Goal: Information Seeking & Learning: Understand process/instructions

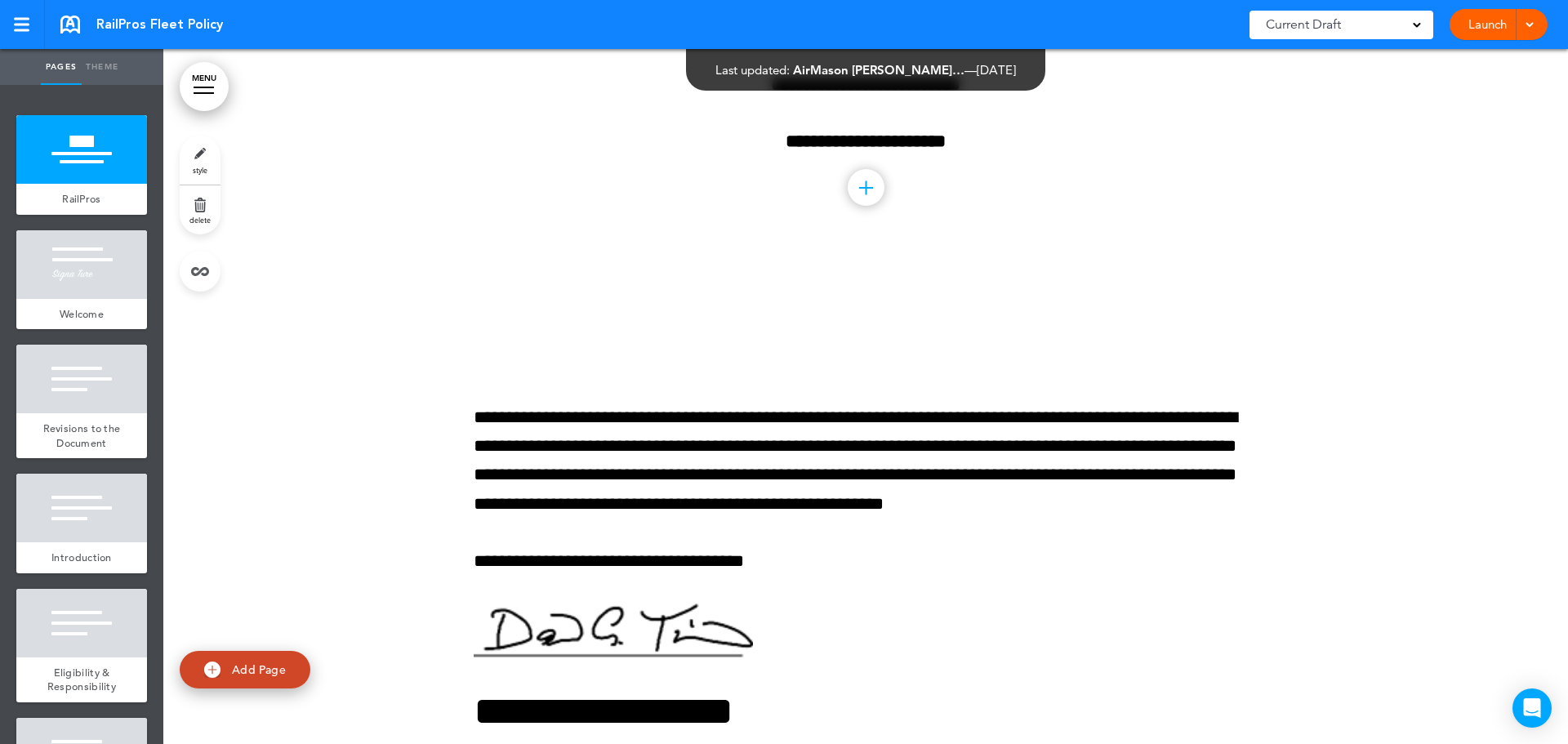
click at [191, 88] on link "MENU" at bounding box center [204, 87] width 49 height 49
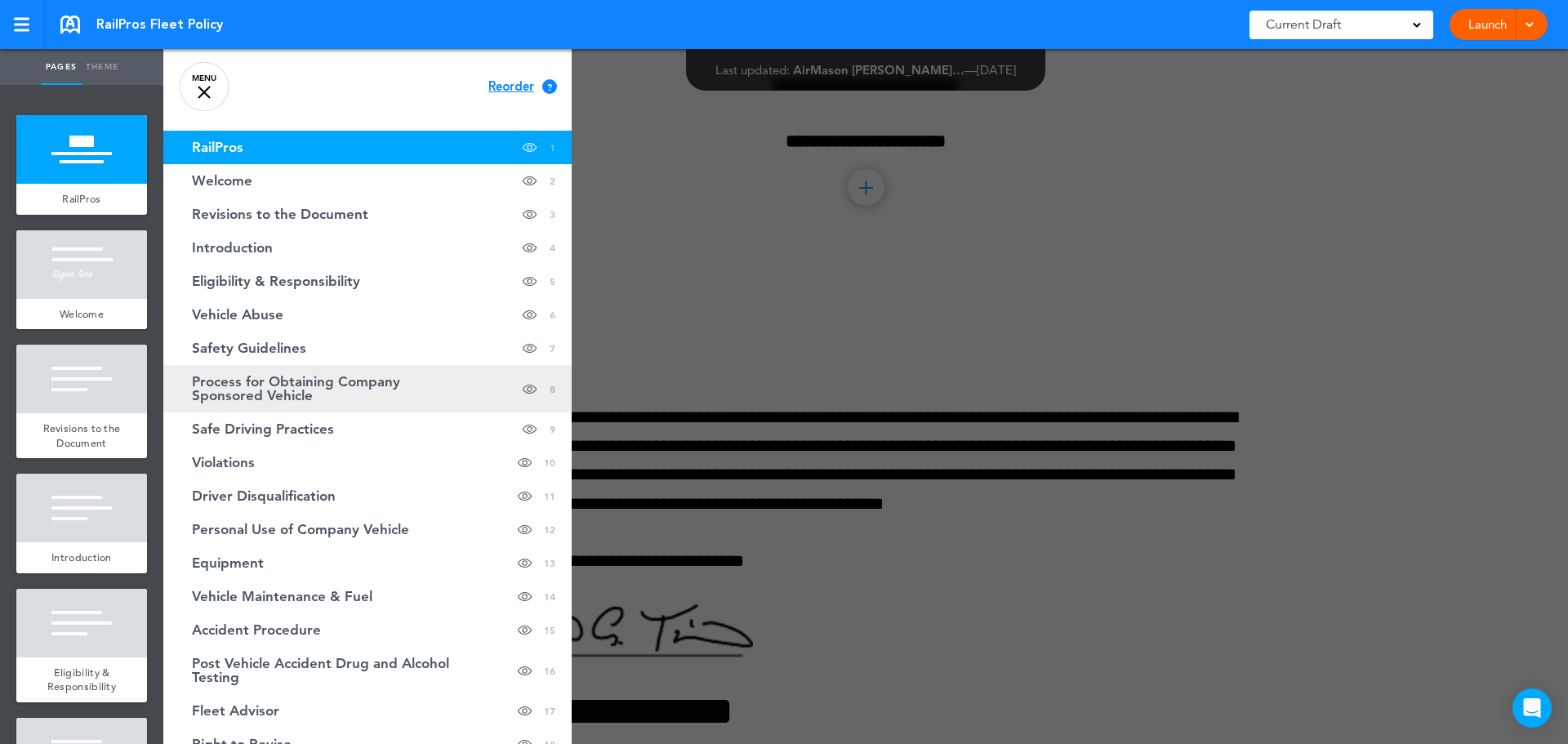
click at [303, 385] on span "Process for Obtaining Company Sponsored Vehicle" at bounding box center [327, 388] width 269 height 27
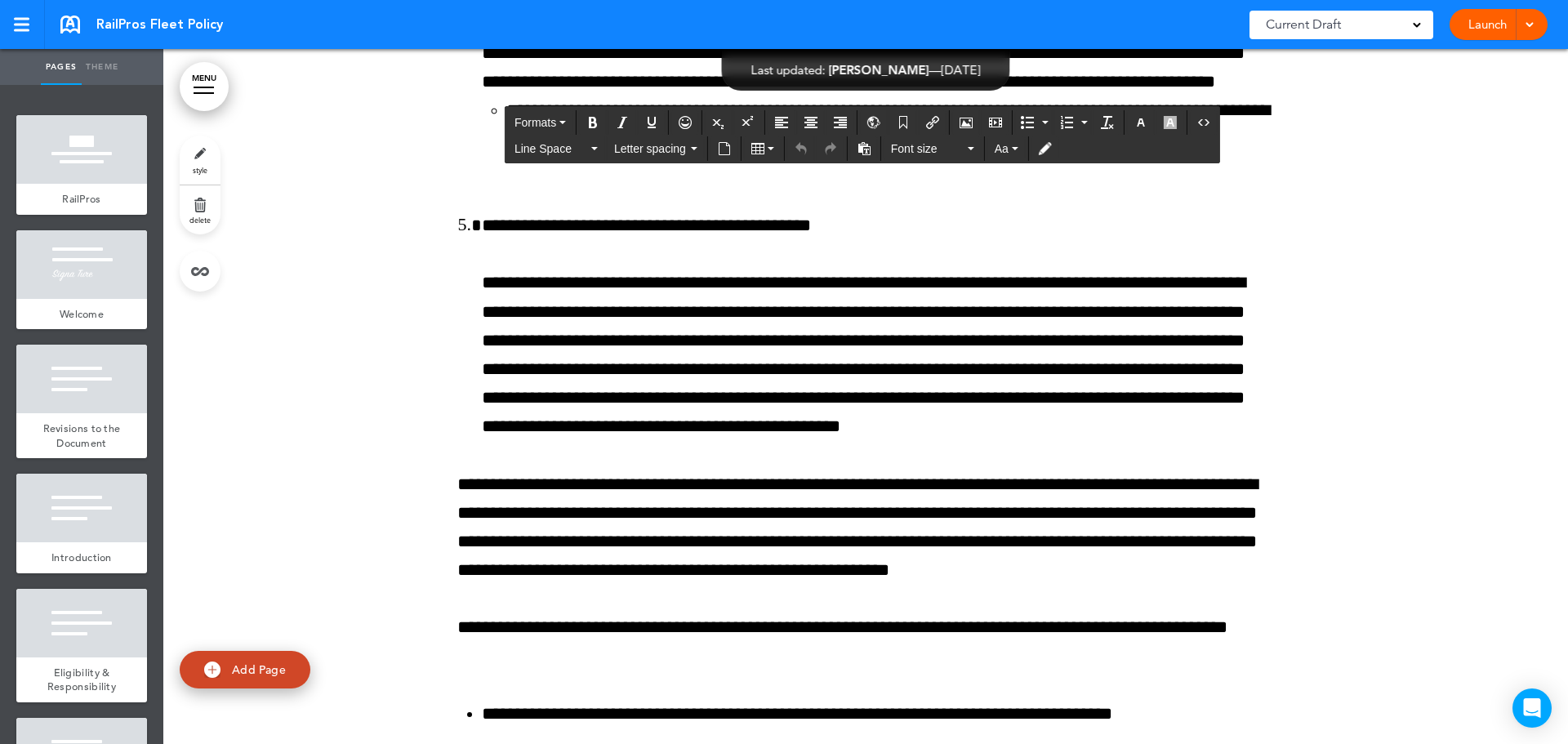
scroll to position [13755, 0]
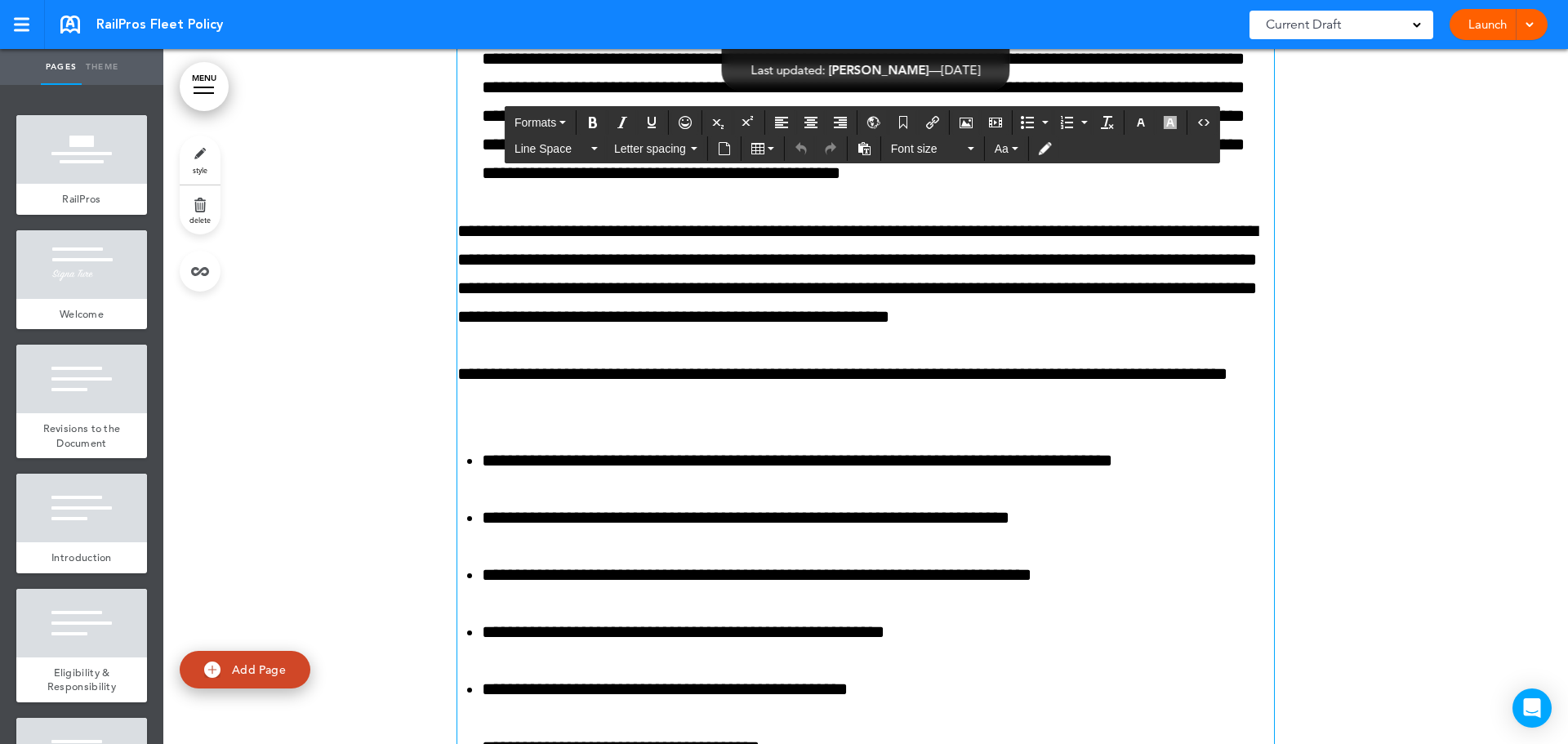
drag, startPoint x: 524, startPoint y: 116, endPoint x: 1102, endPoint y: 526, distance: 708.6
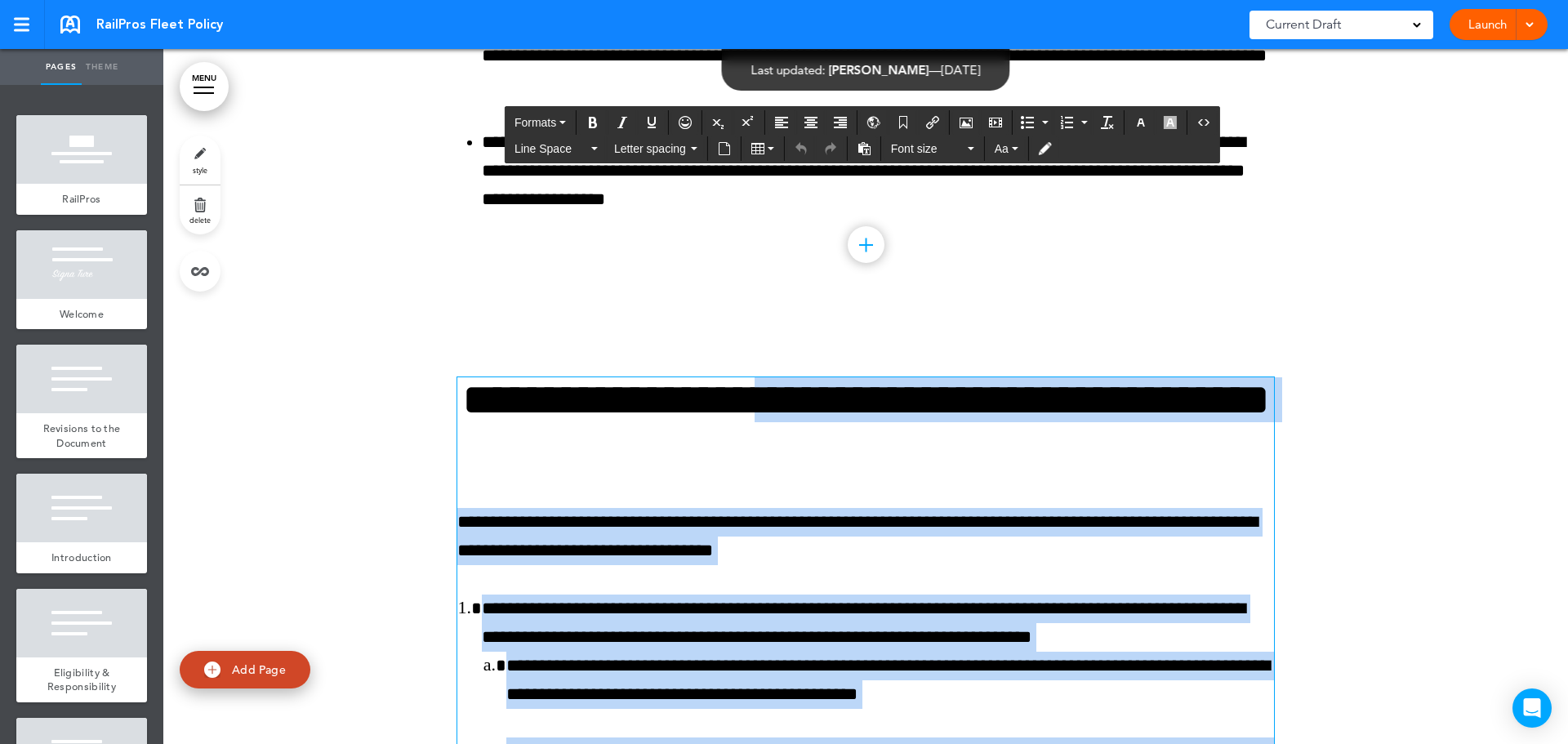
scroll to position [7464, 0]
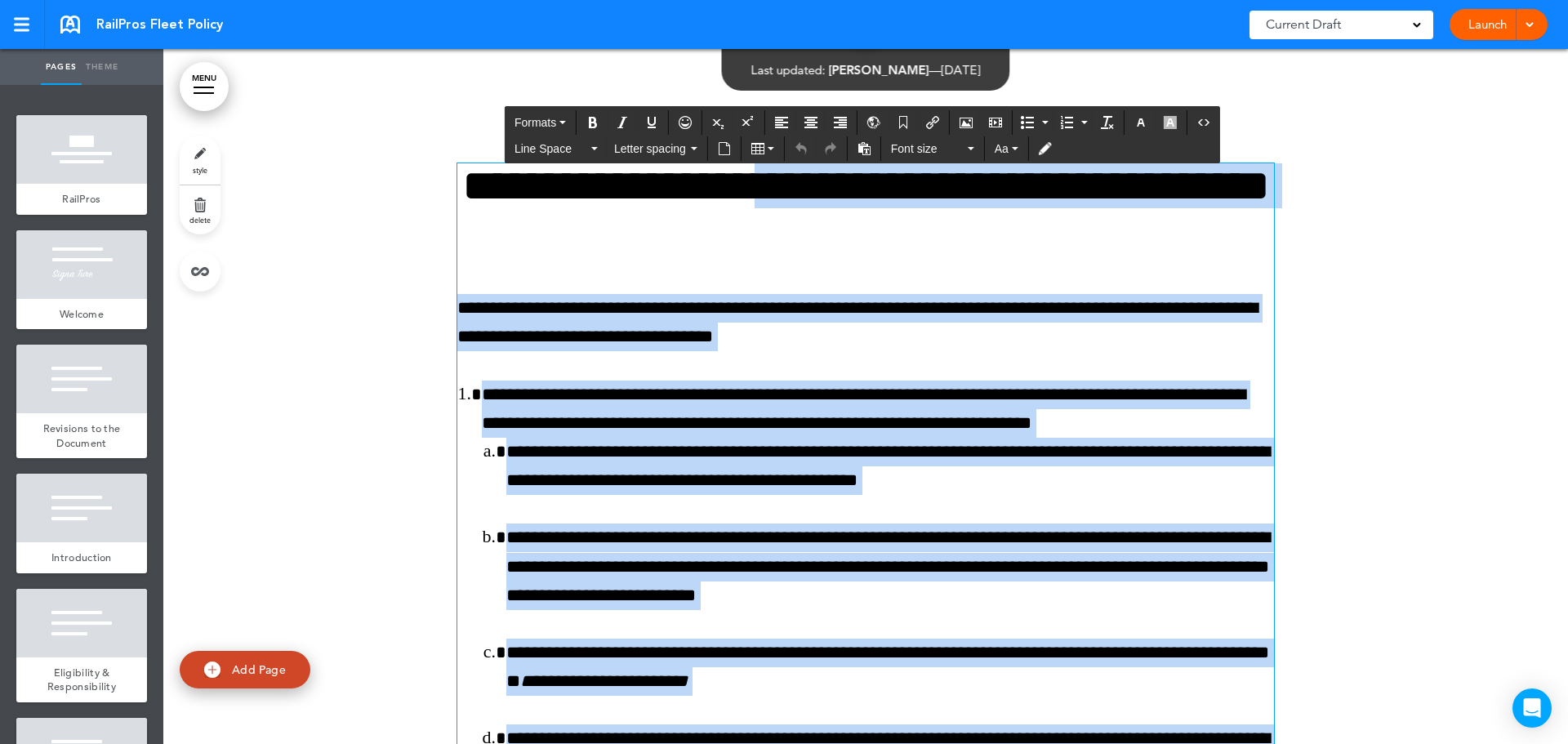
drag, startPoint x: 515, startPoint y: 260, endPoint x: 504, endPoint y: 205, distance: 56.1
click at [511, 249] on h1 "**********" at bounding box center [866, 208] width 817 height 89
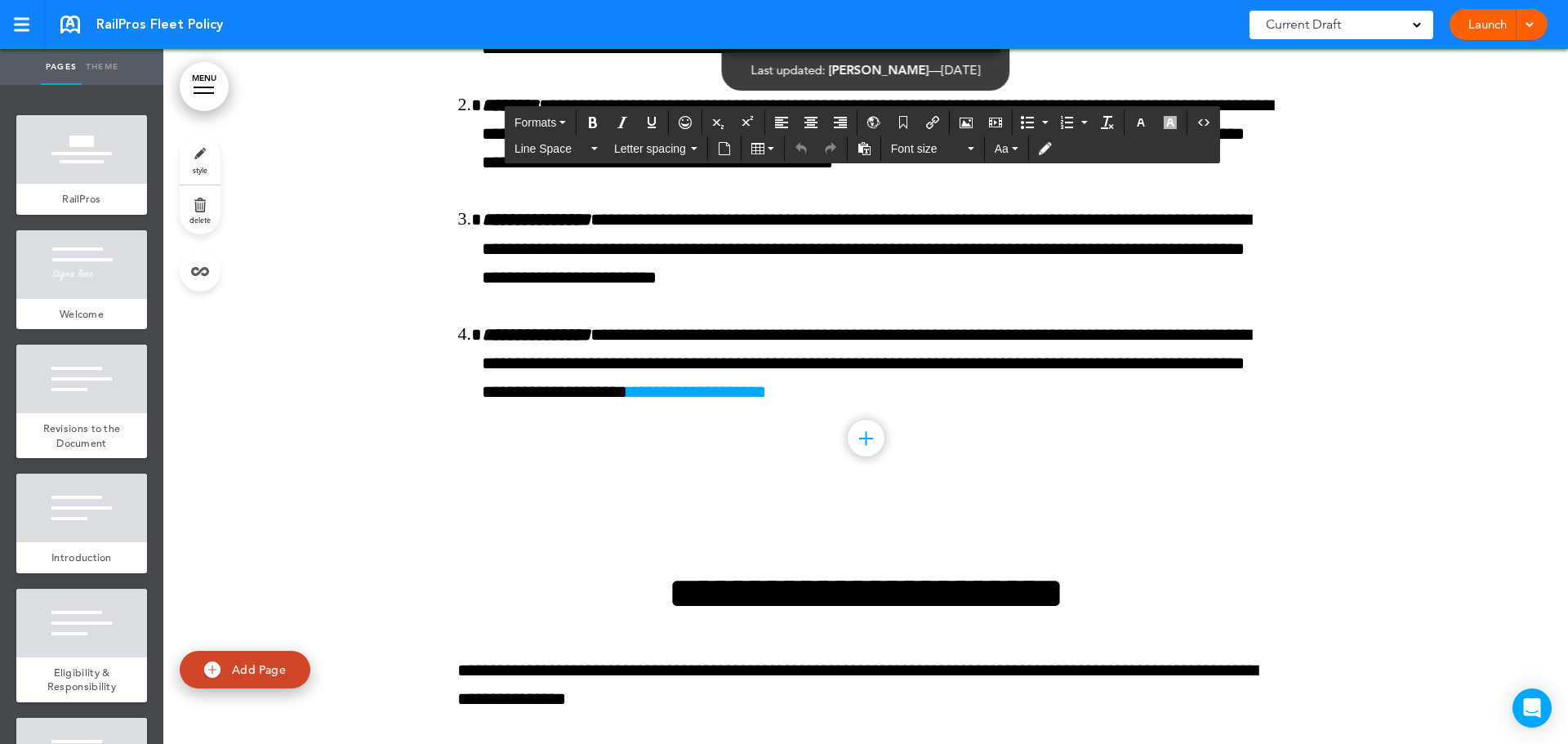
scroll to position [12288, 0]
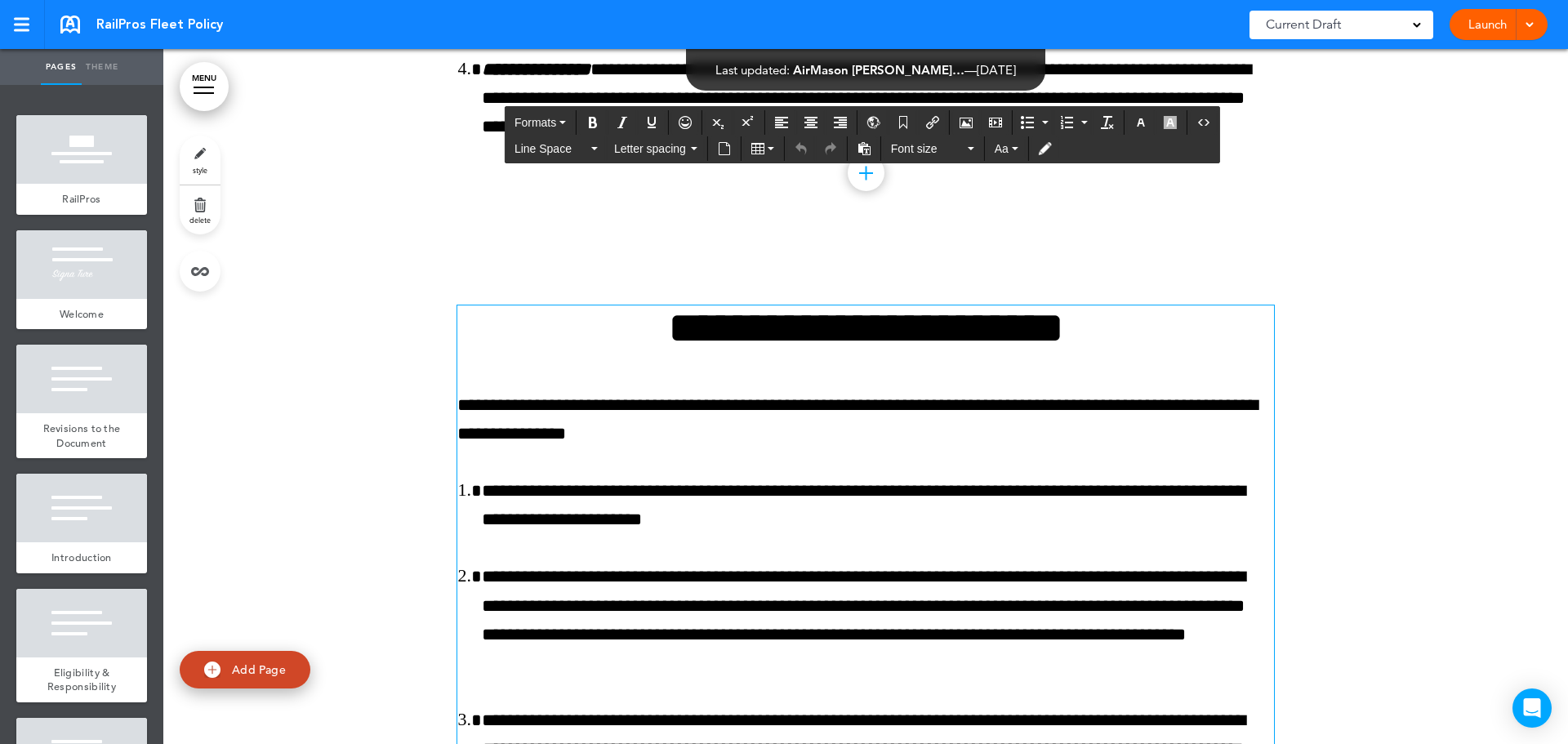
drag, startPoint x: 531, startPoint y: 208, endPoint x: 733, endPoint y: 338, distance: 240.2
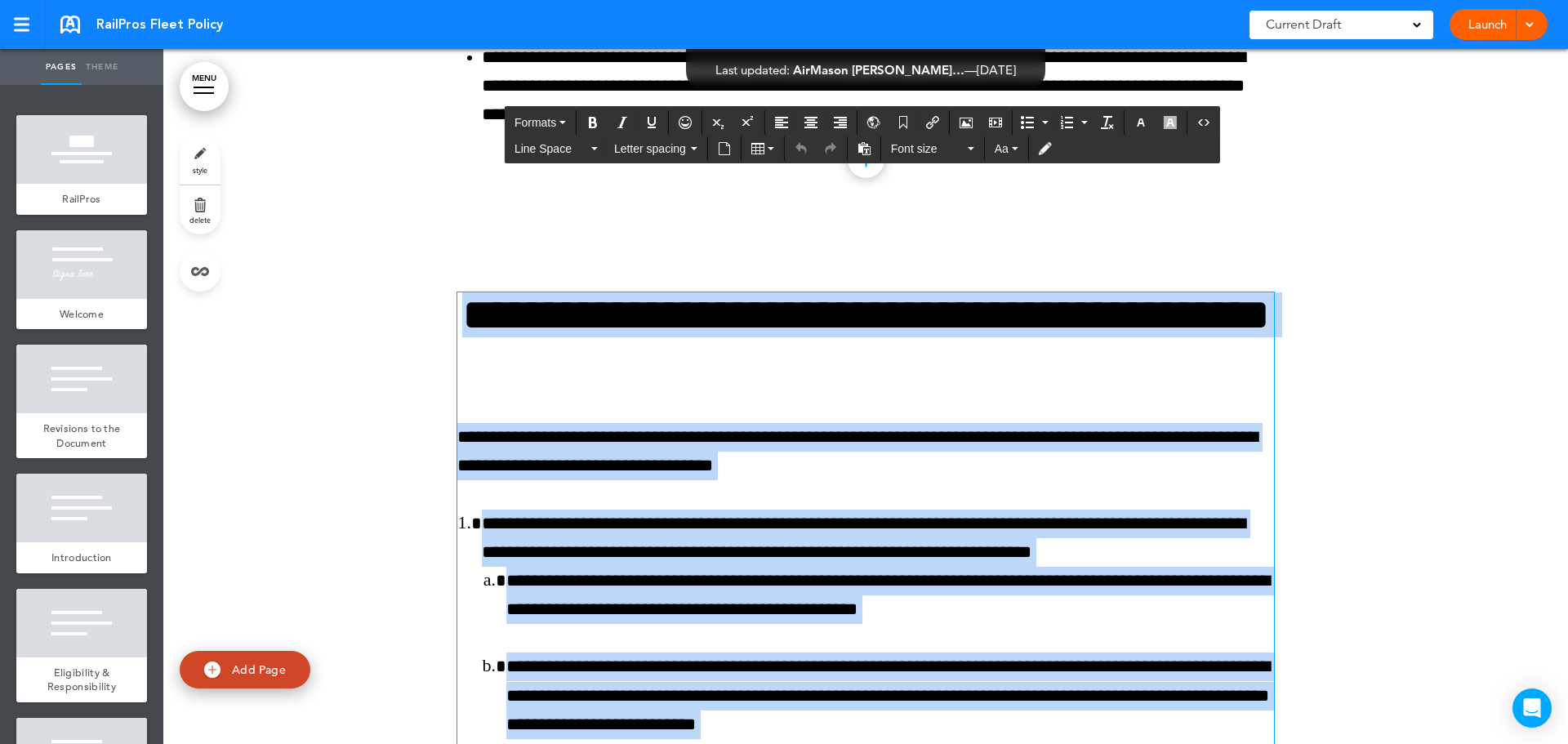
scroll to position [7303, 0]
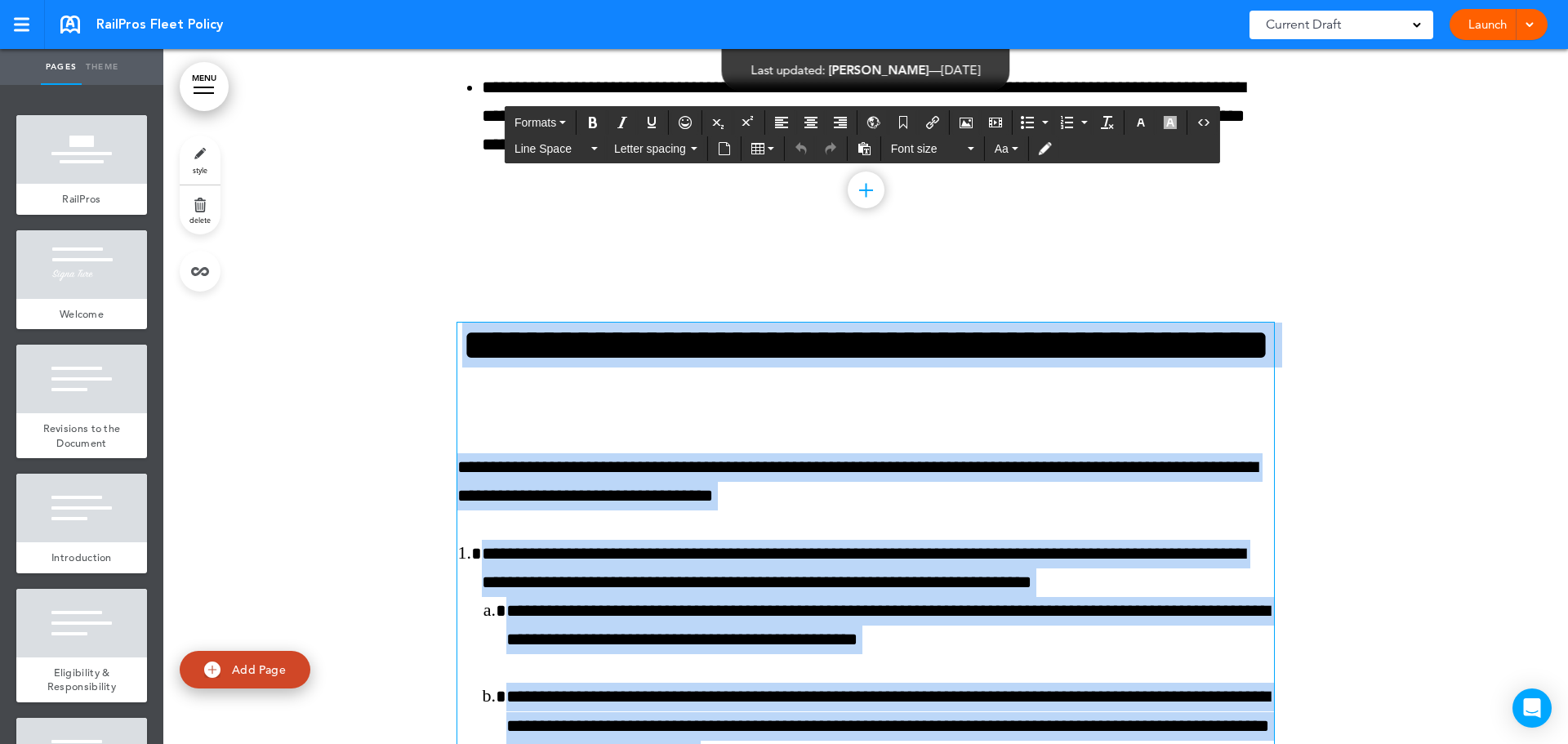
click at [539, 388] on h1 "**********" at bounding box center [866, 367] width 817 height 89
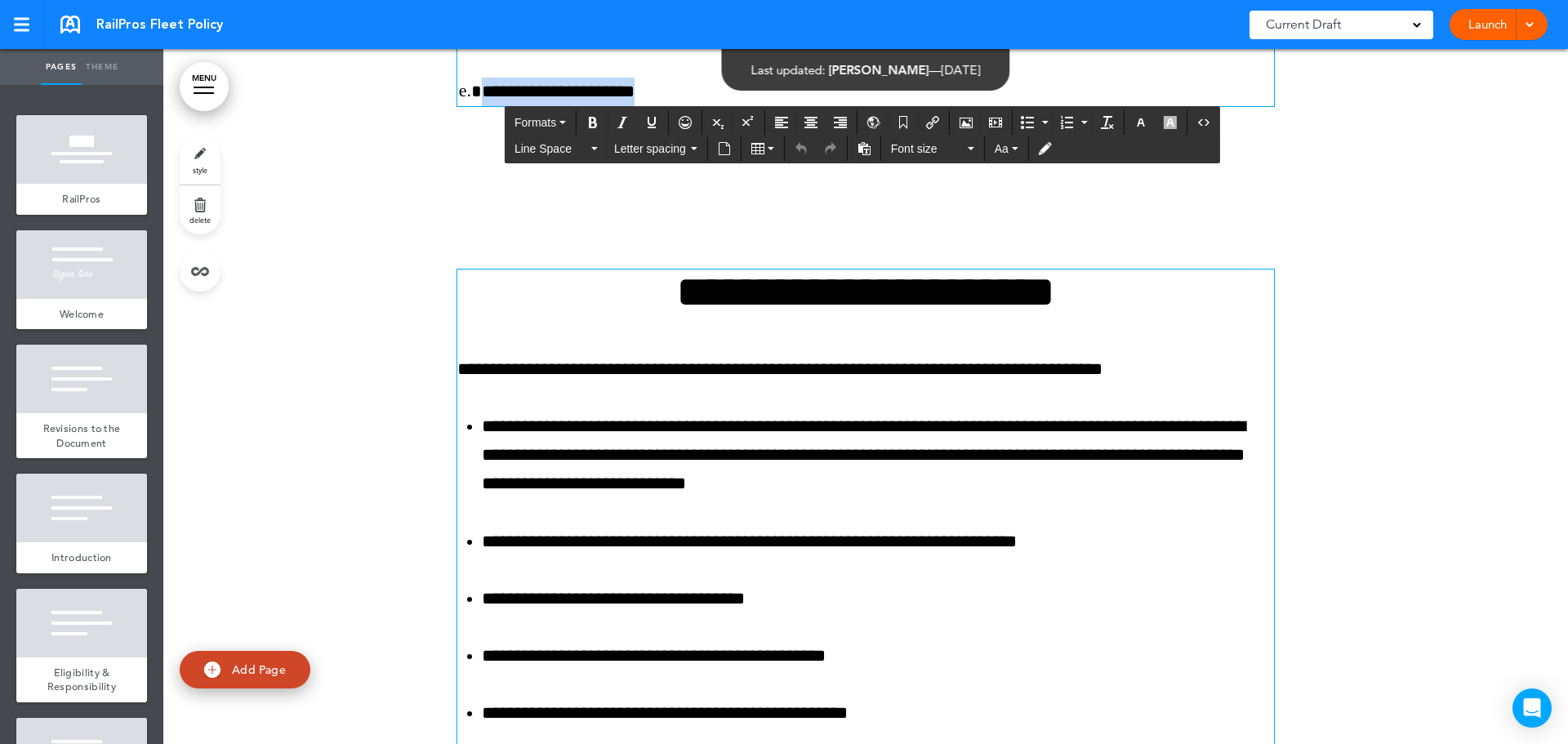
scroll to position [10638, 0]
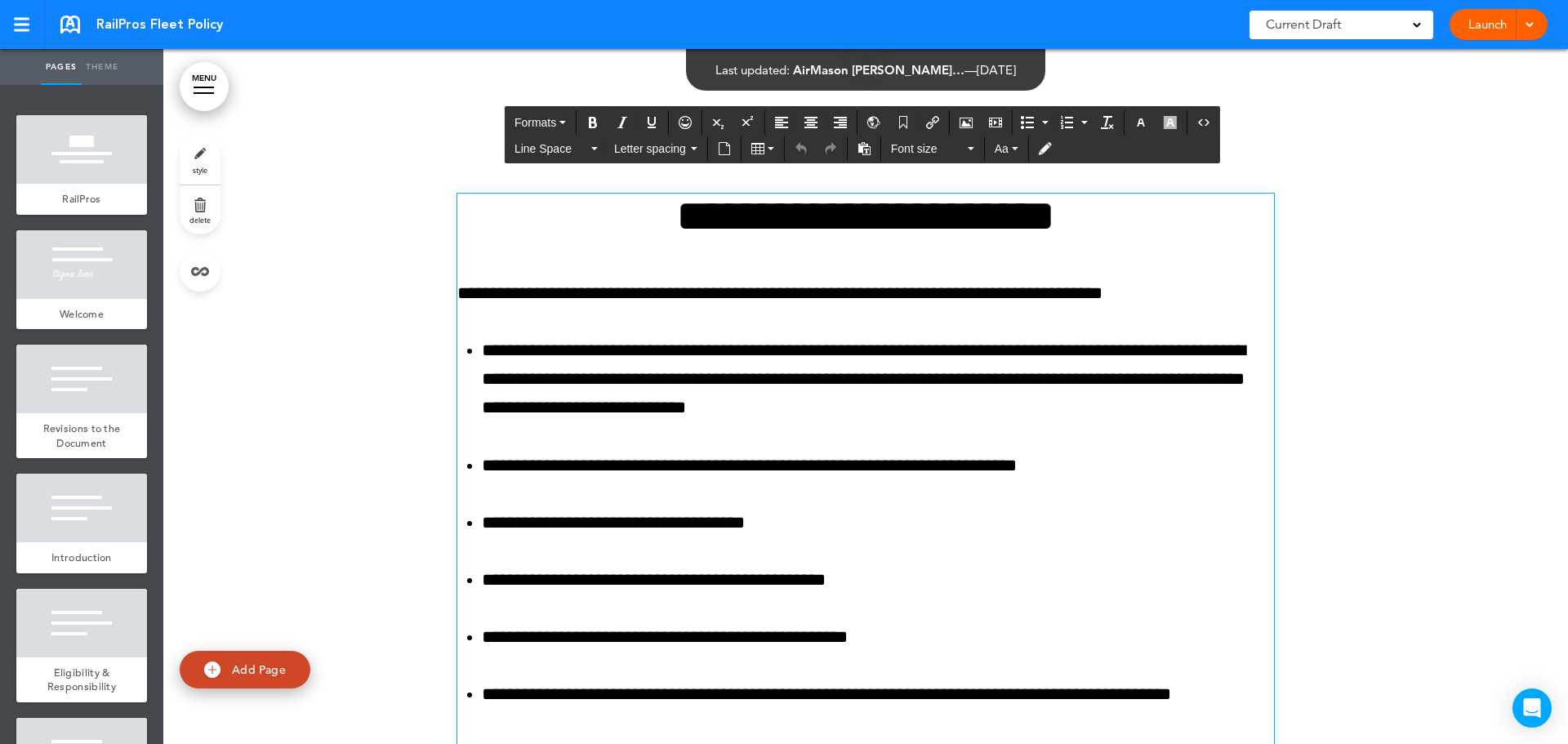
drag, startPoint x: 540, startPoint y: 379, endPoint x: 932, endPoint y: 324, distance: 395.8
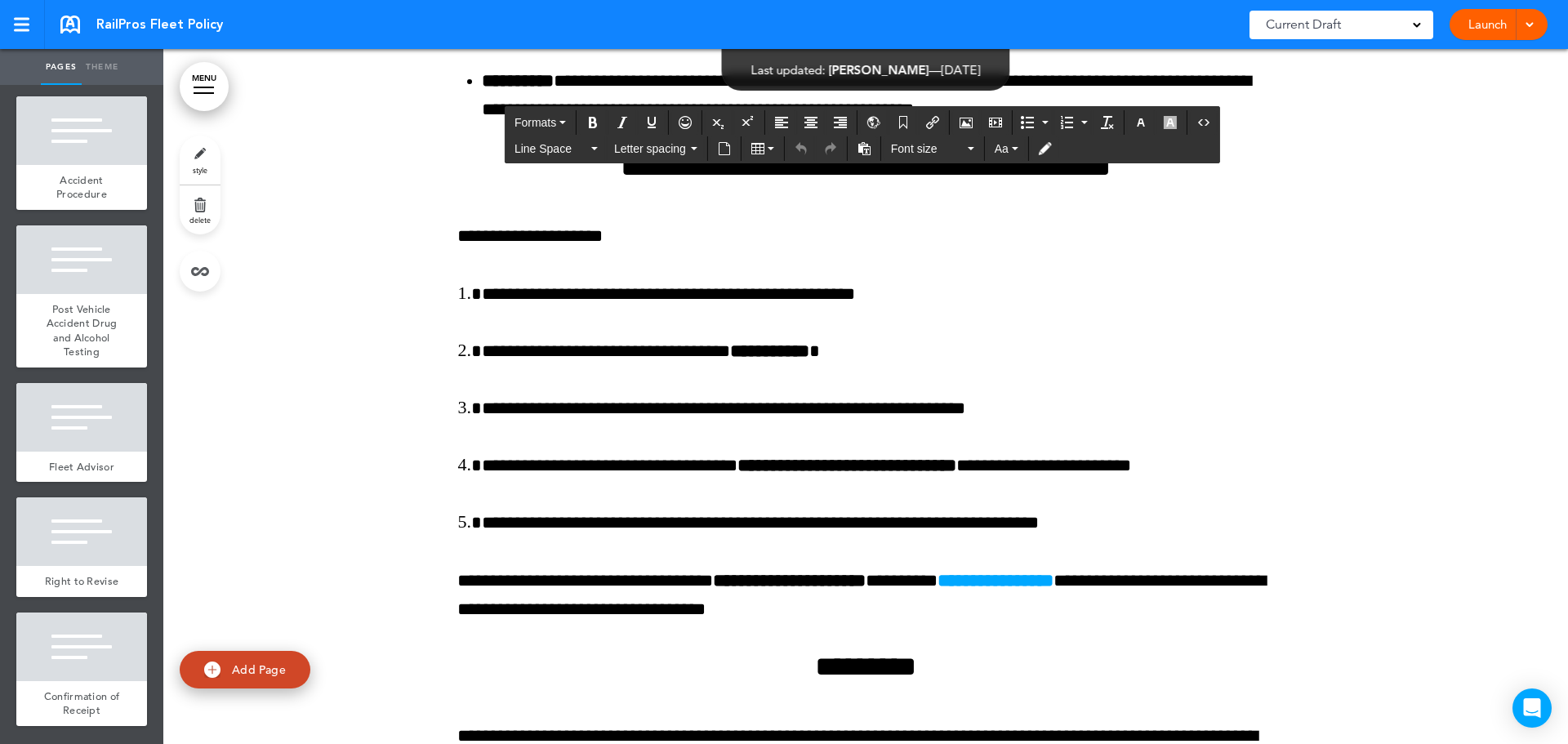
scroll to position [18237, 0]
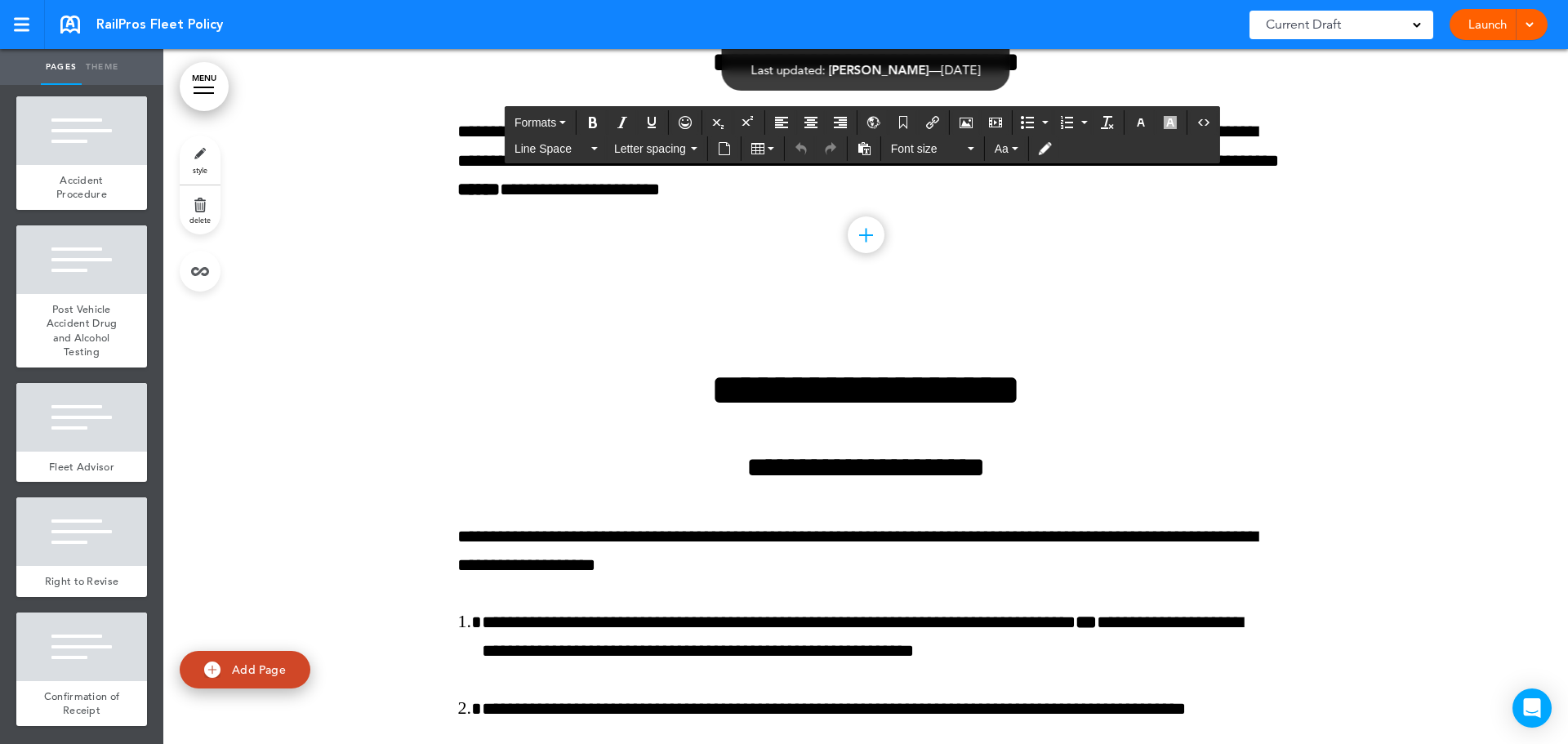
click at [206, 73] on link "MENU" at bounding box center [204, 87] width 49 height 49
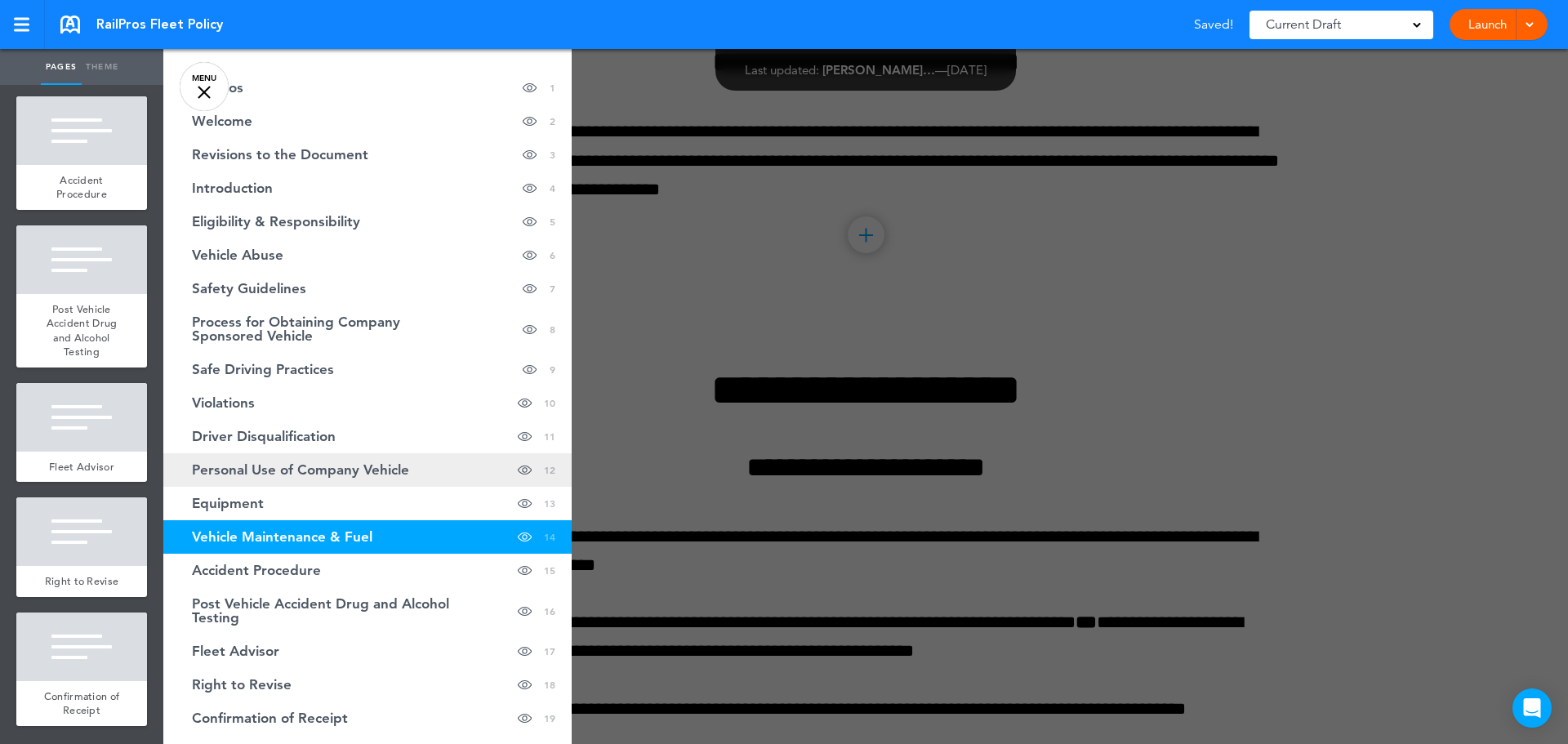
scroll to position [0, 0]
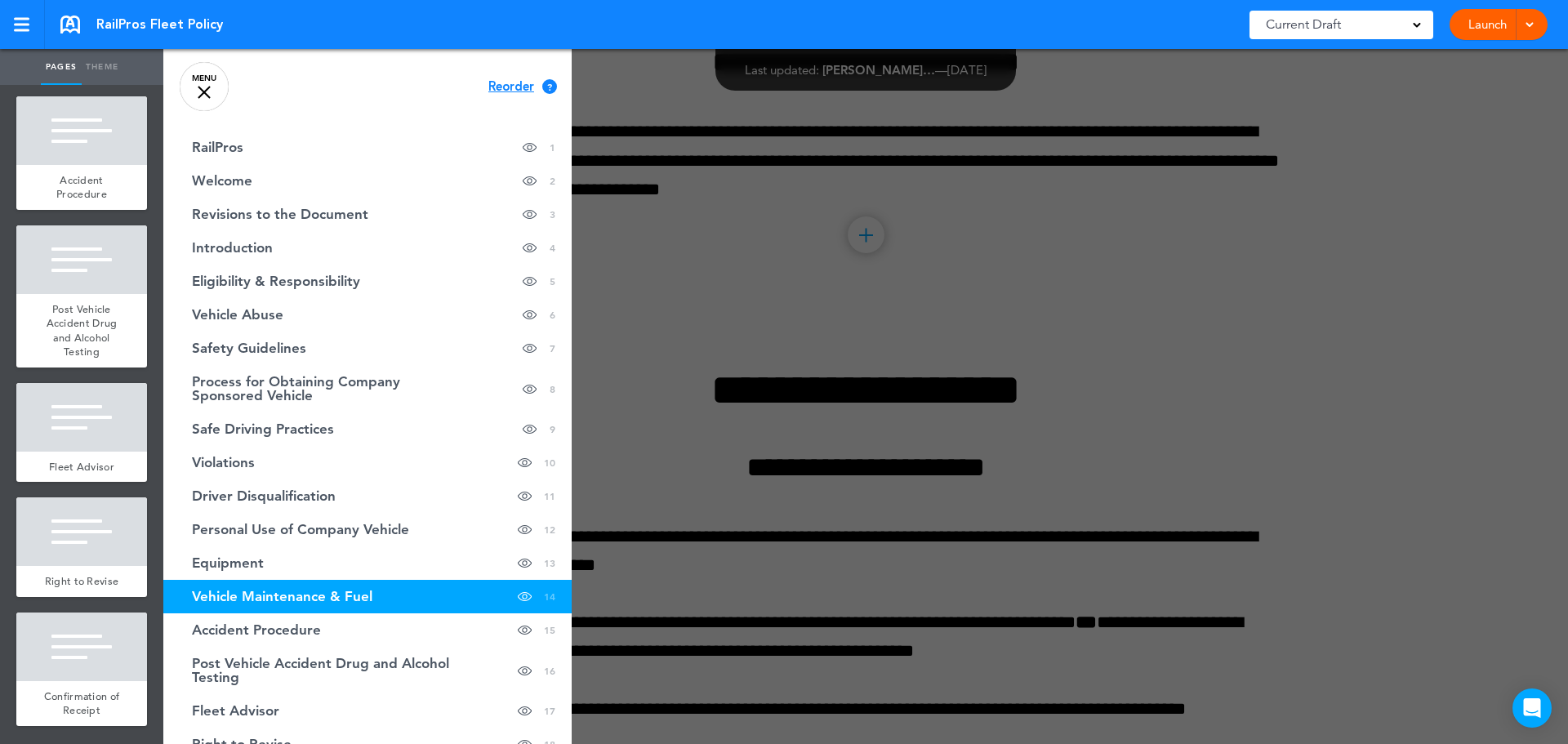
click at [213, 97] on link "MENU" at bounding box center [204, 87] width 49 height 49
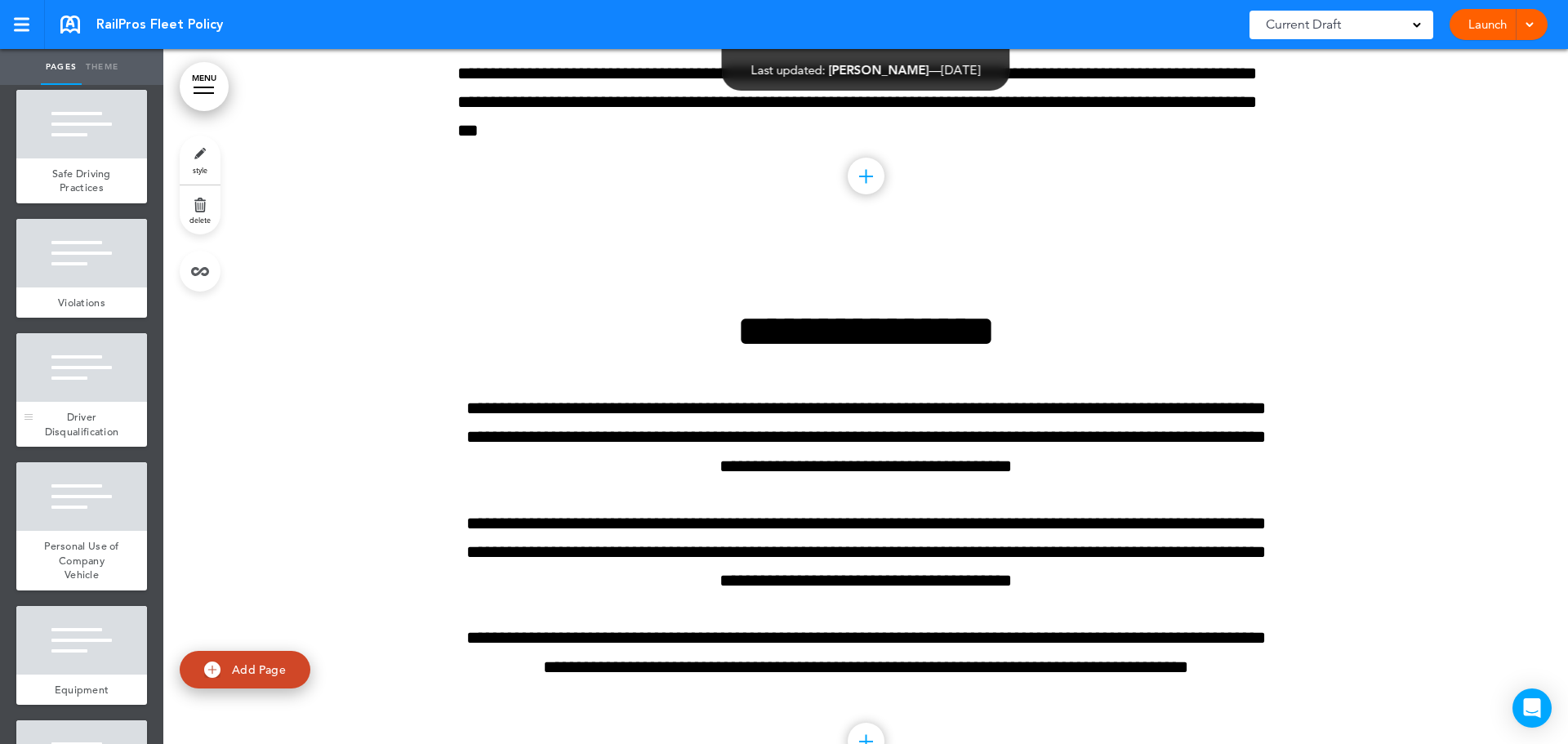
scroll to position [1038, 0]
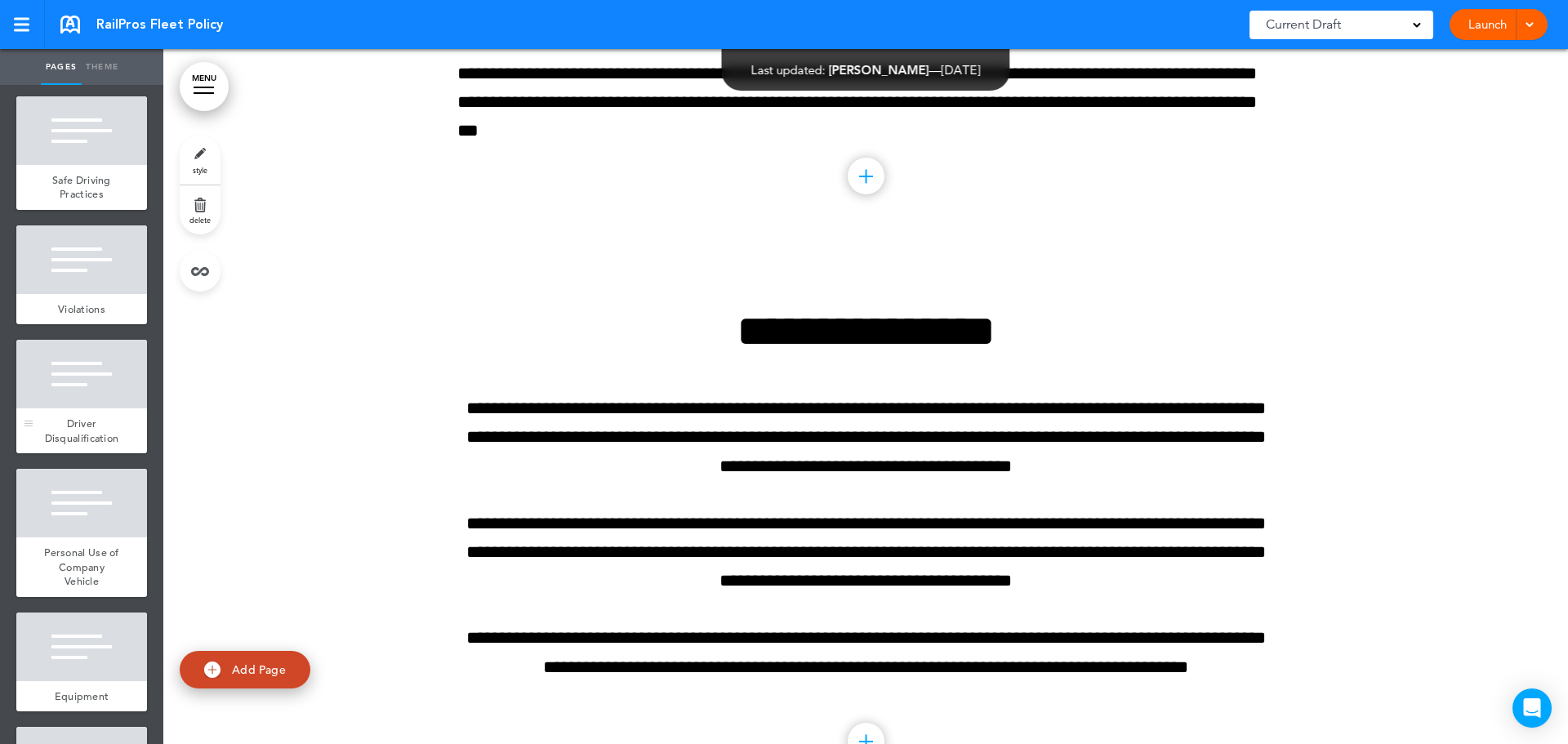
click at [95, 382] on div at bounding box center [81, 374] width 131 height 69
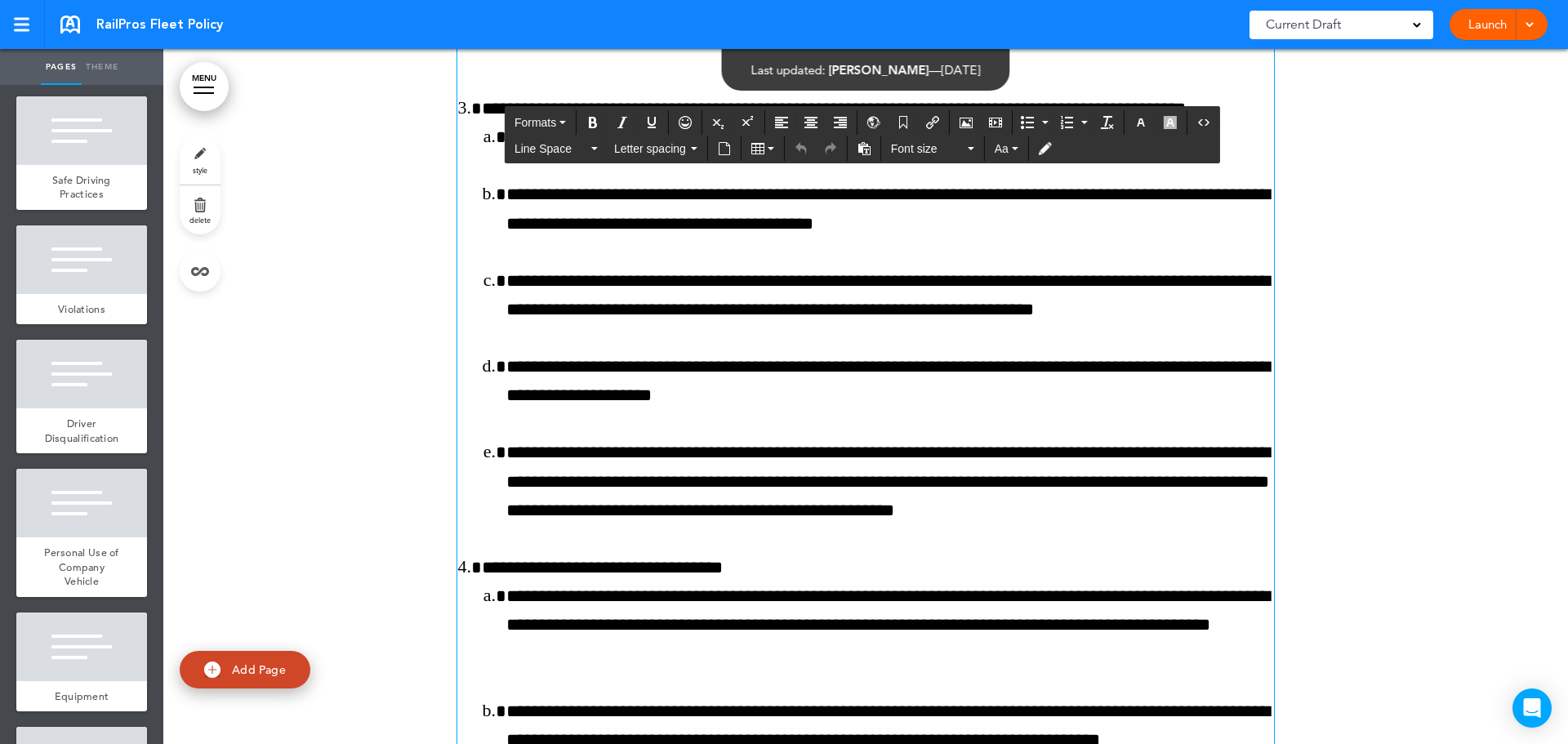
scroll to position [7883, 0]
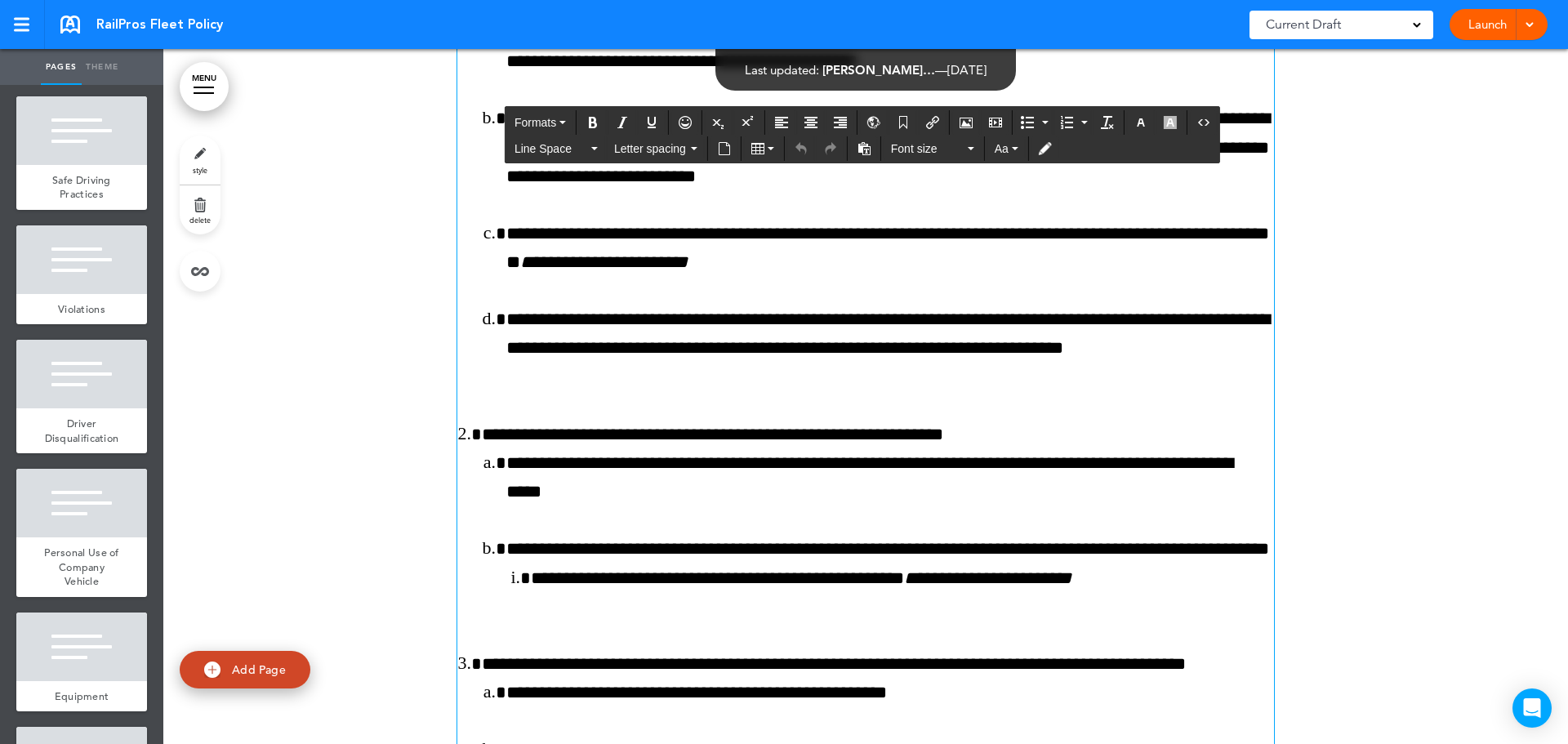
drag, startPoint x: 670, startPoint y: 398, endPoint x: 490, endPoint y: 260, distance: 226.8
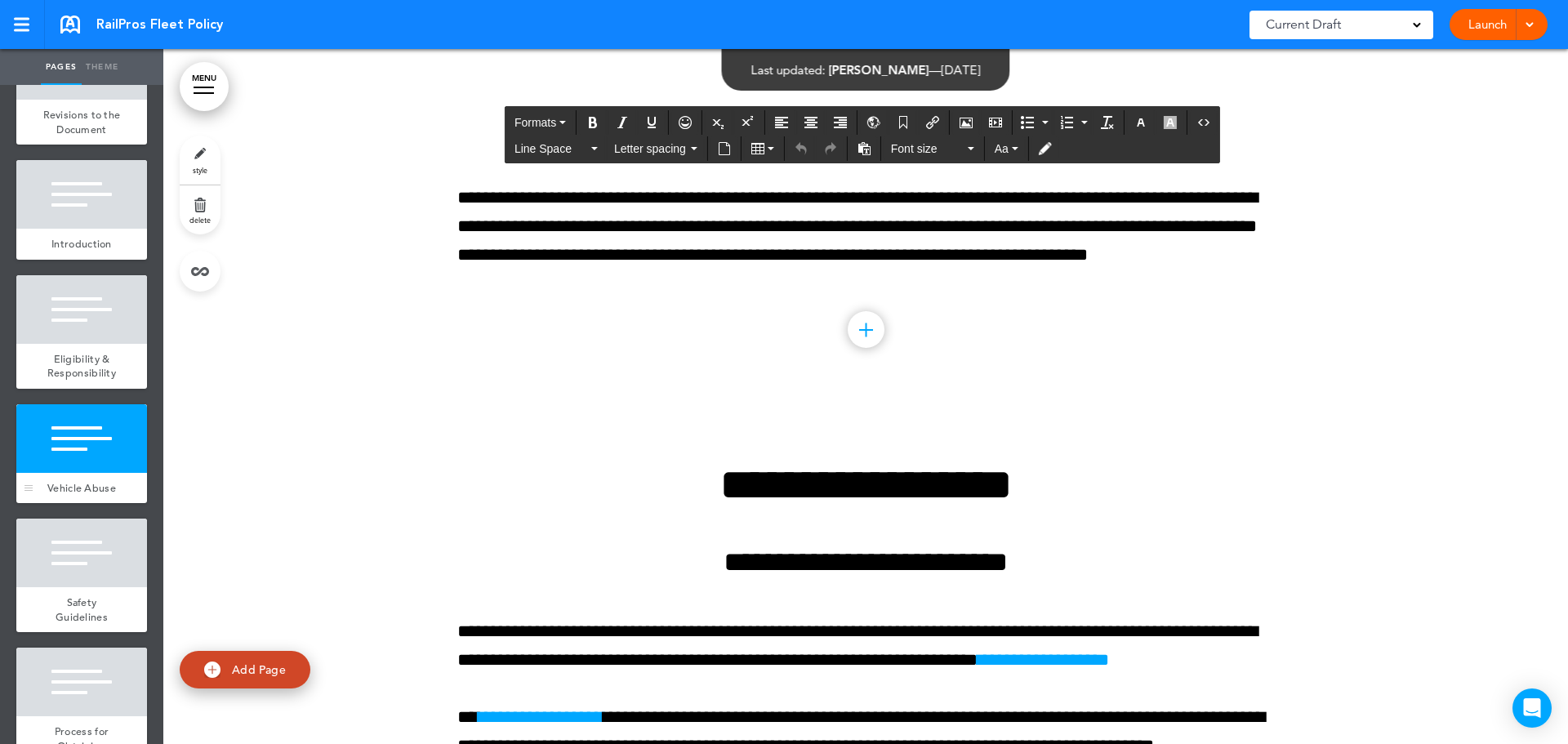
scroll to position [409, 0]
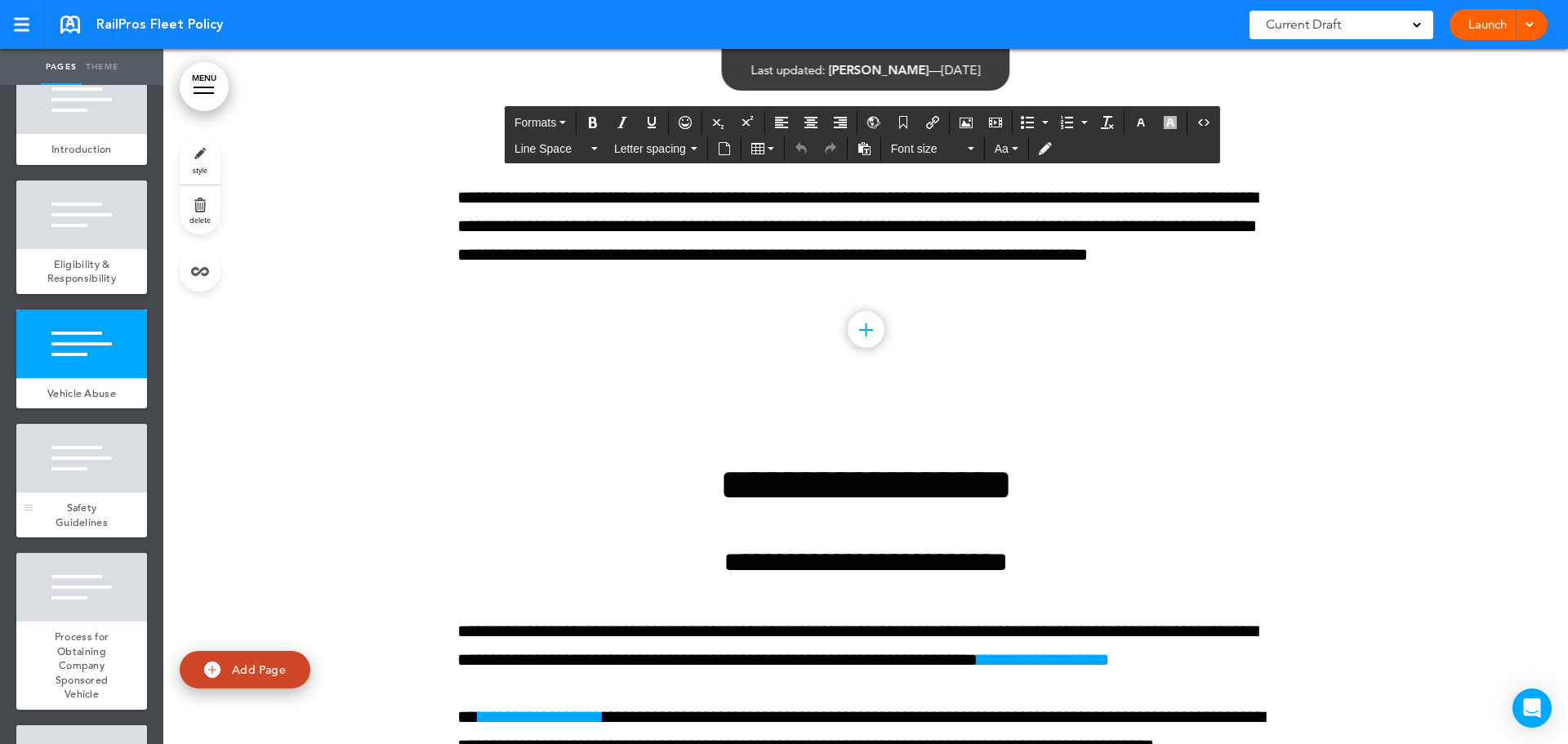
click at [76, 476] on div at bounding box center [81, 458] width 131 height 69
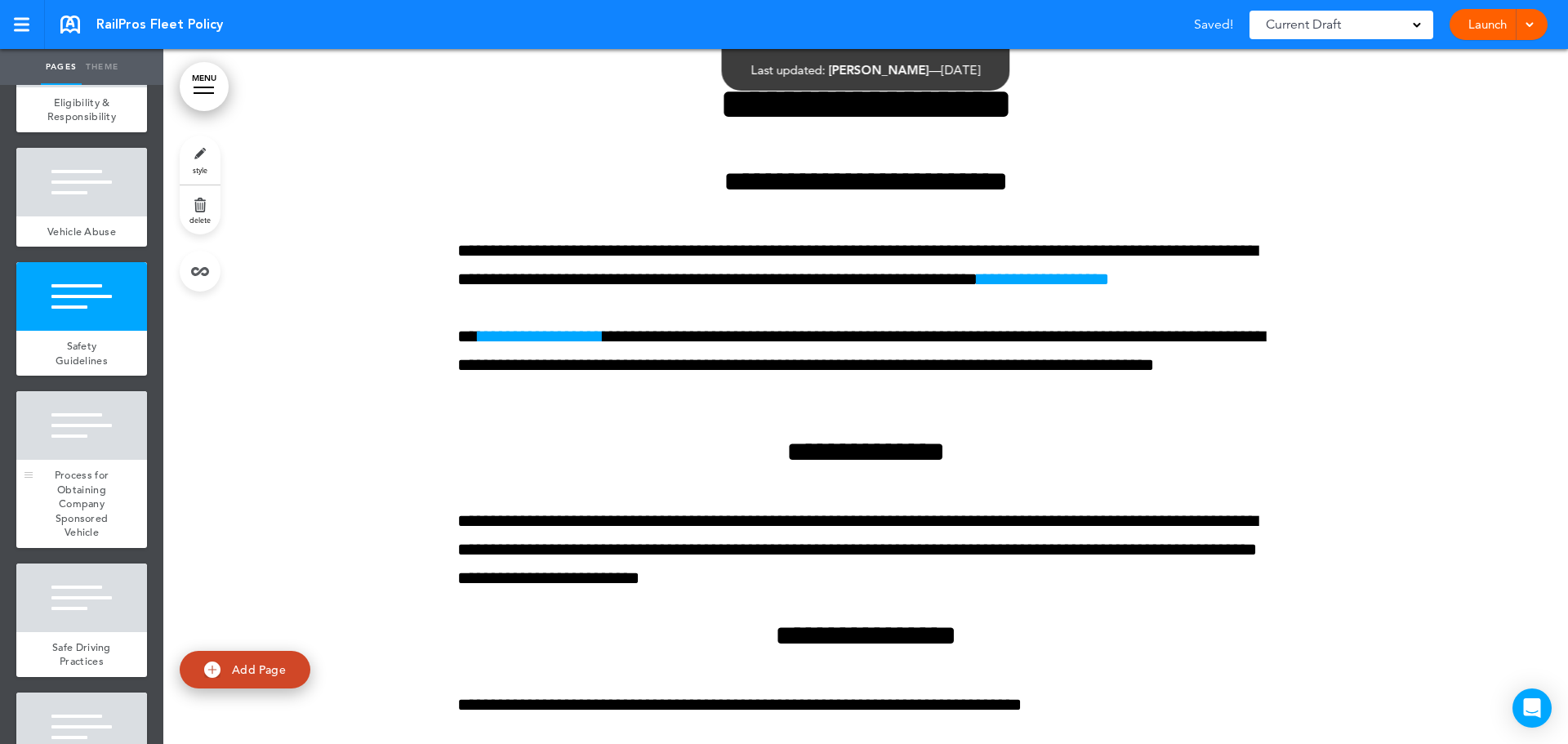
scroll to position [572, 0]
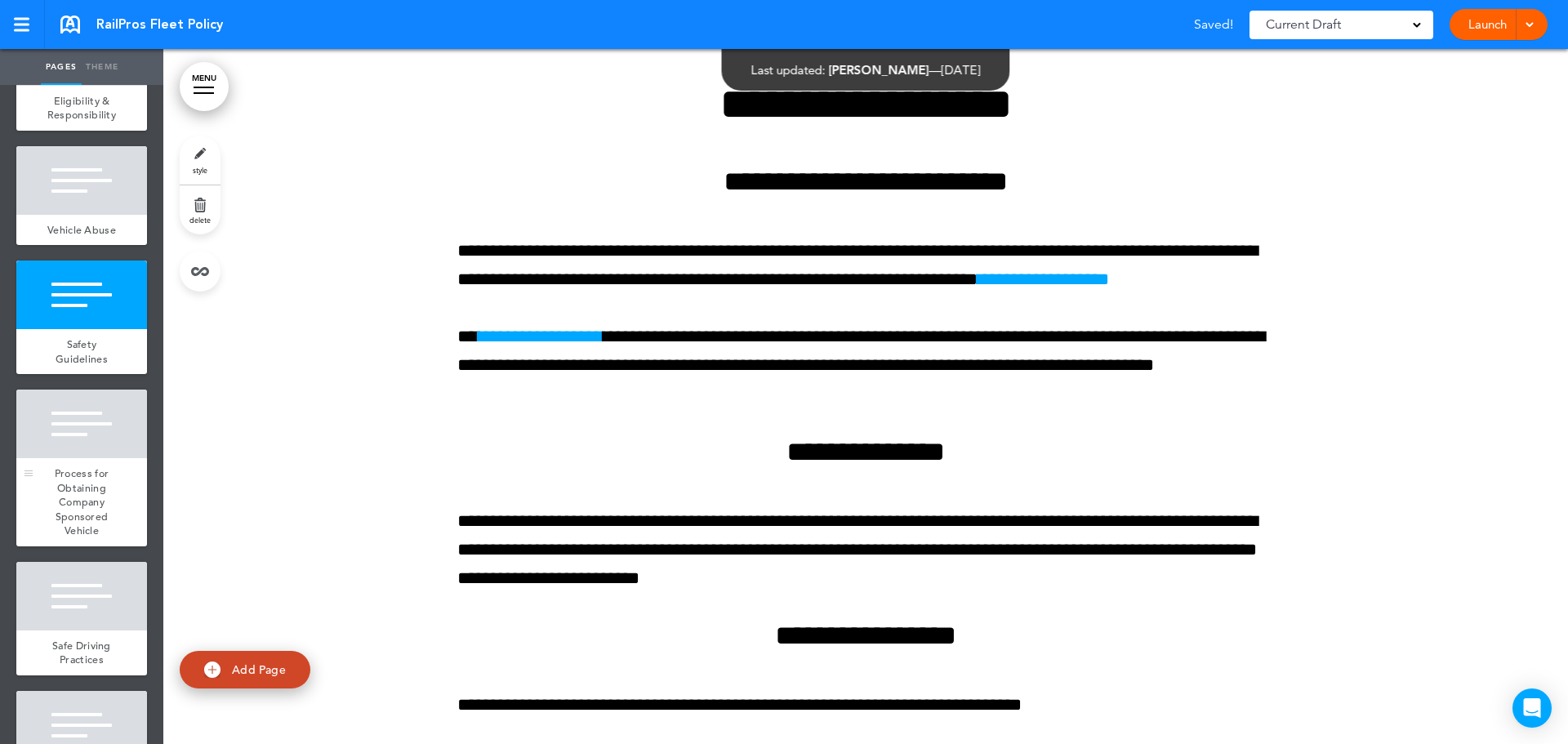
click at [81, 480] on span "Process for Obtaining Company Sponsored Vehicle" at bounding box center [81, 501] width 54 height 71
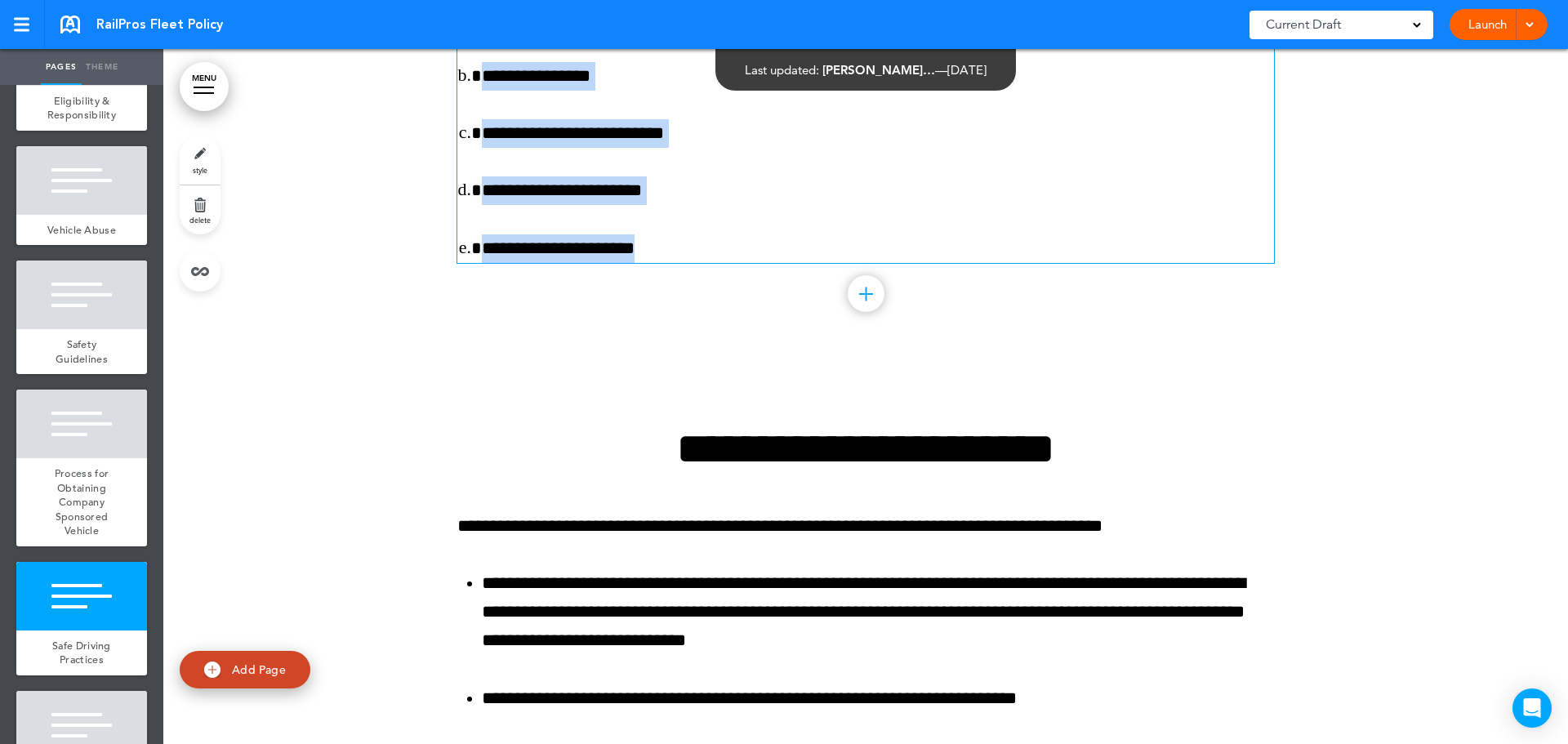
scroll to position [10405, 0]
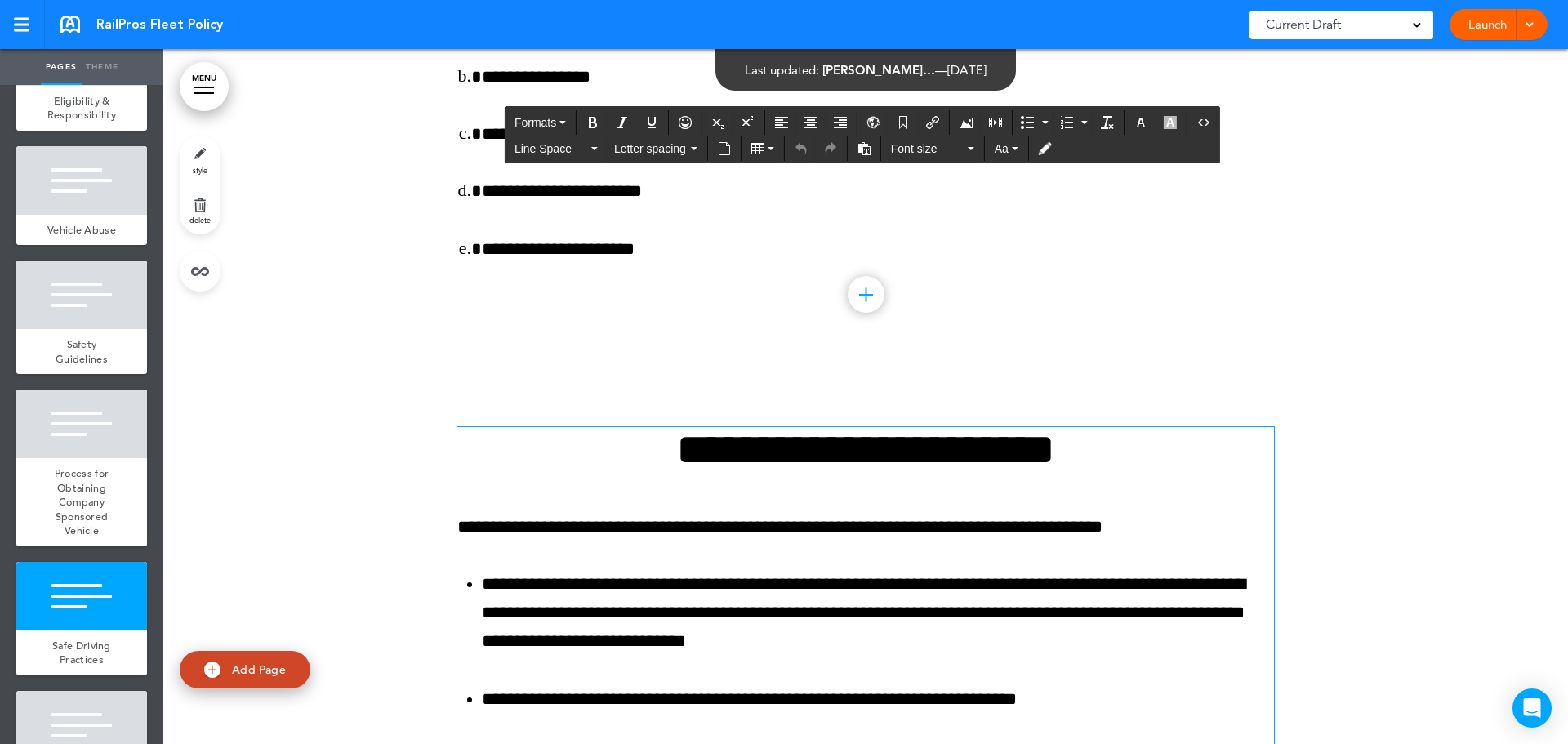
drag, startPoint x: 577, startPoint y: 483, endPoint x: 596, endPoint y: 490, distance: 20.2
click at [596, 472] on h1 "**********" at bounding box center [866, 450] width 817 height 45
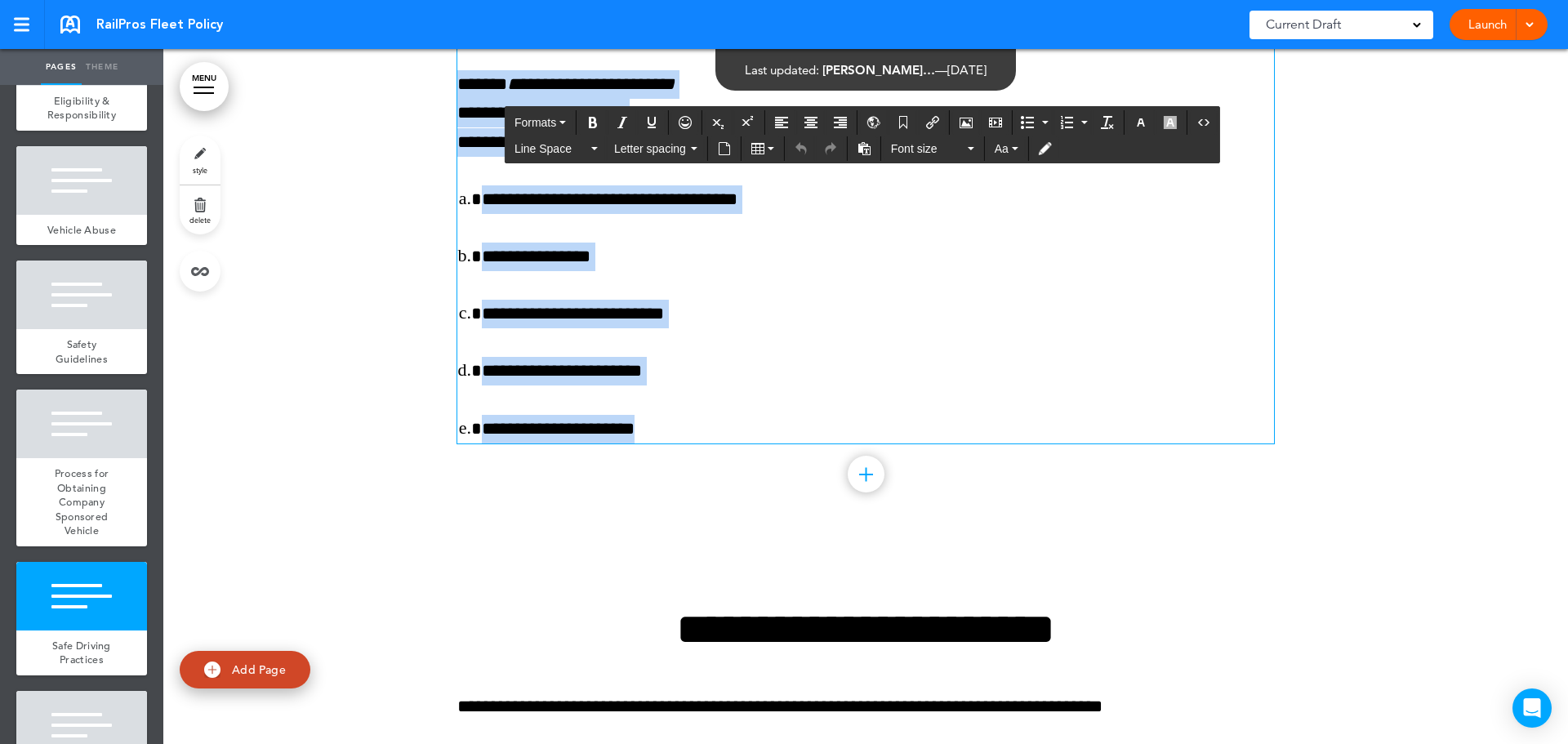
scroll to position [10252, 0]
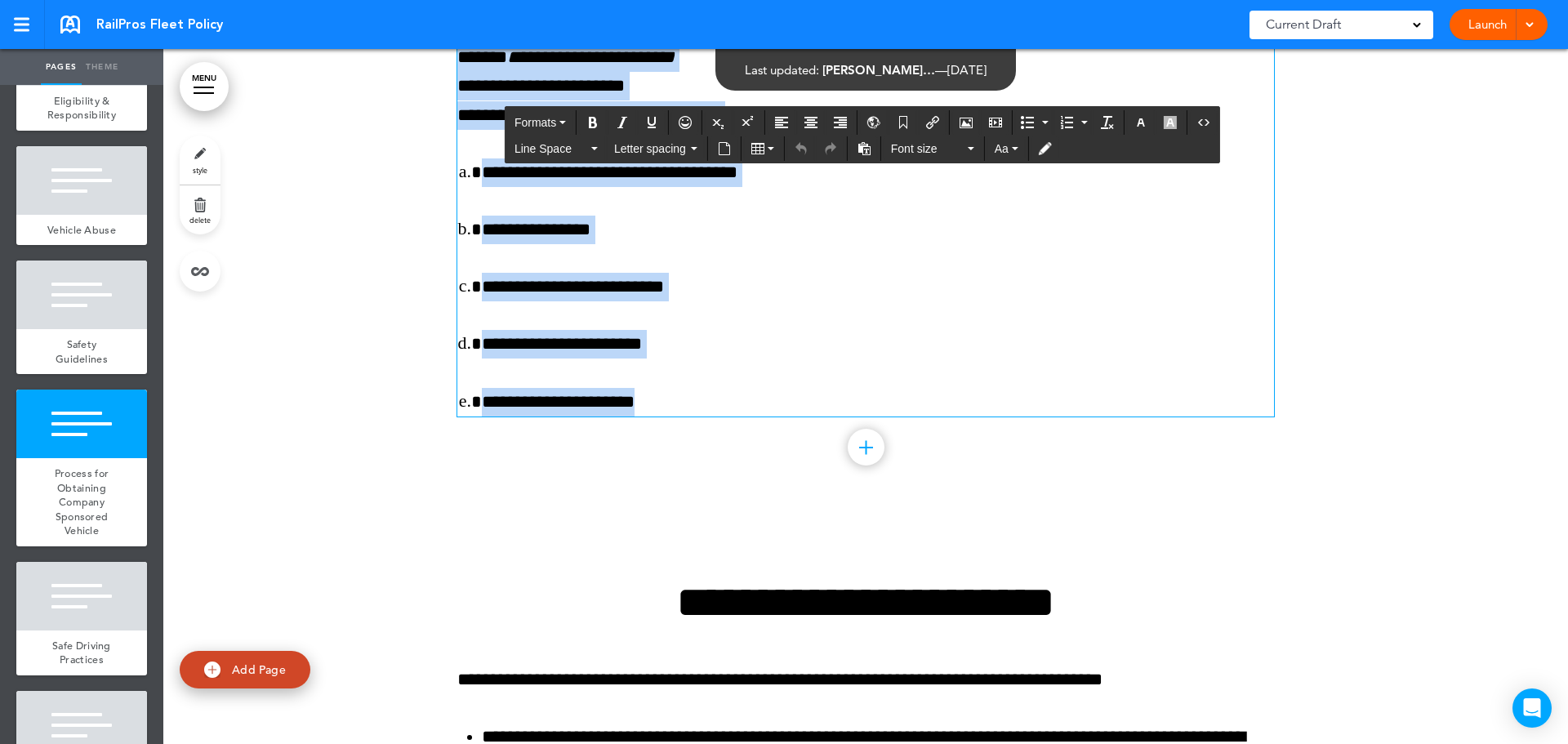
drag, startPoint x: 519, startPoint y: 213, endPoint x: 744, endPoint y: 412, distance: 300.4
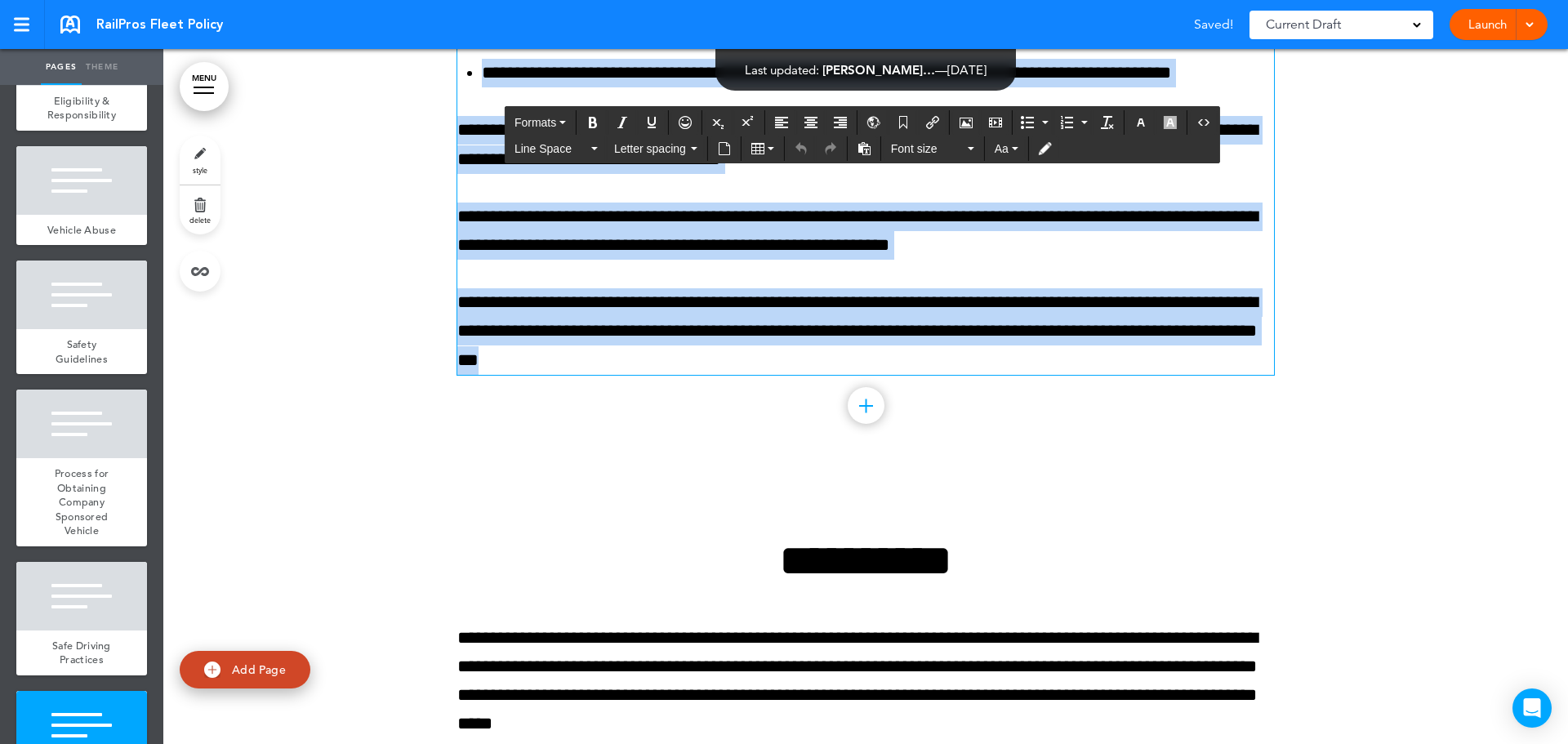
drag, startPoint x: 645, startPoint y: 630, endPoint x: 699, endPoint y: 530, distance: 113.6
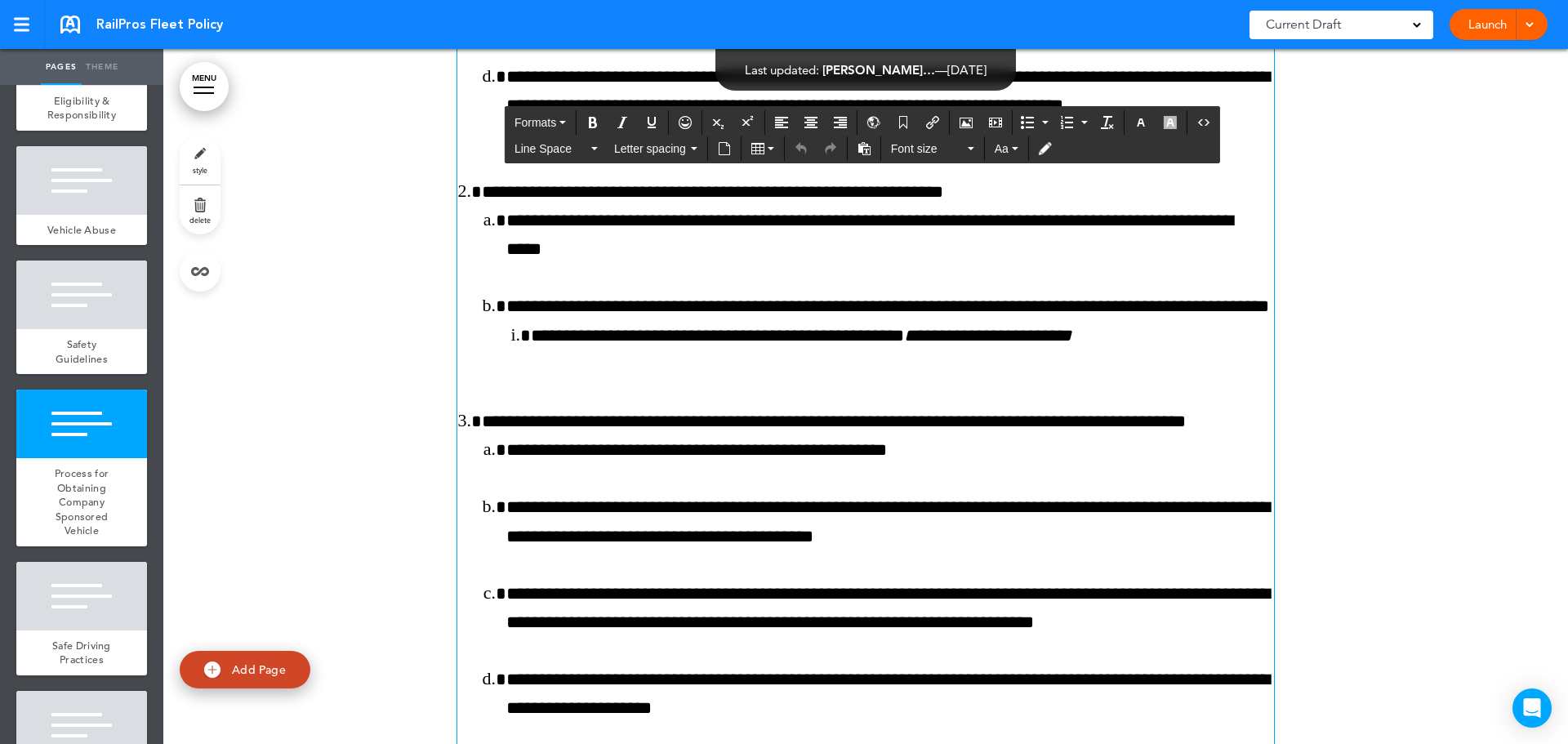
scroll to position [8074, 0]
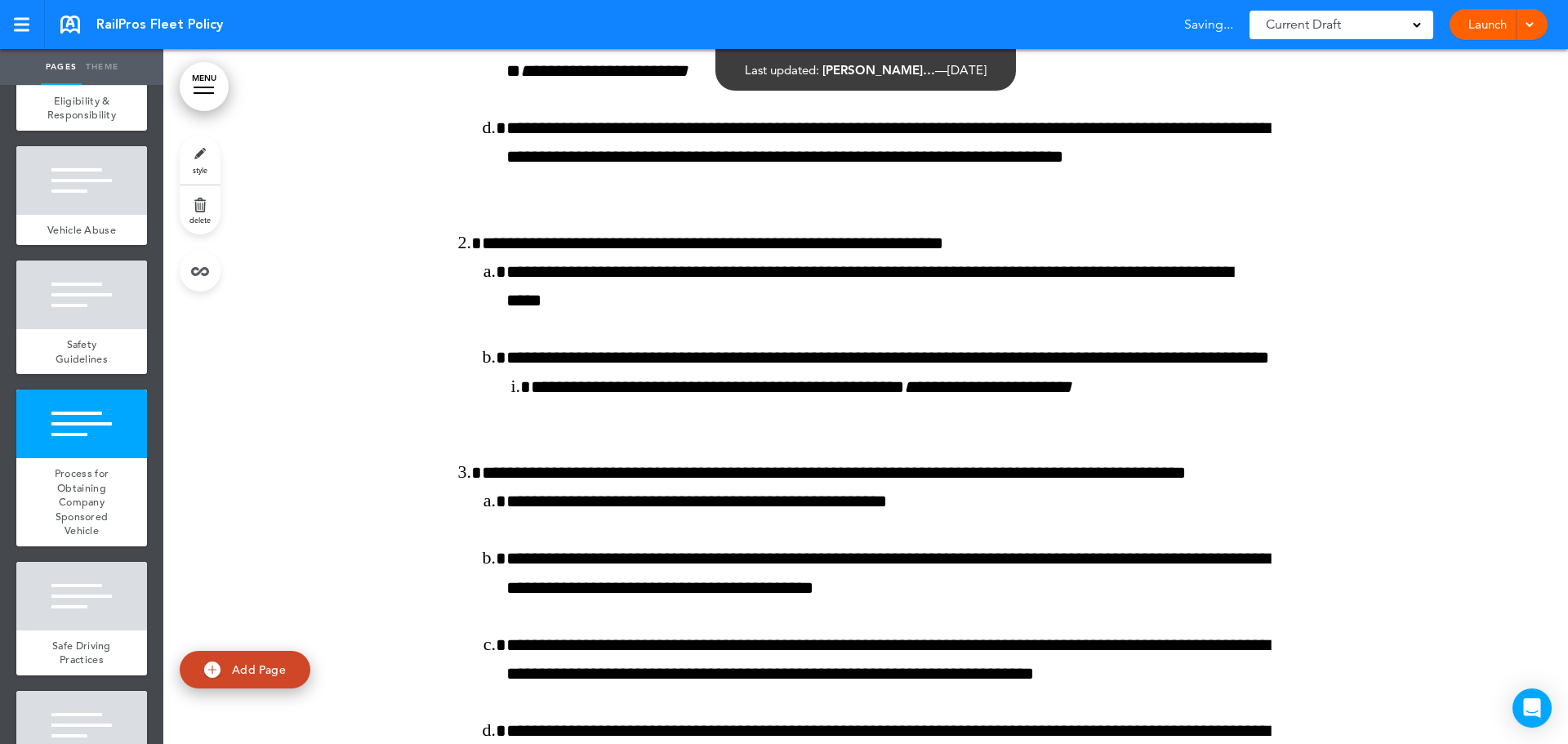
click at [201, 90] on link "MENU" at bounding box center [204, 87] width 49 height 49
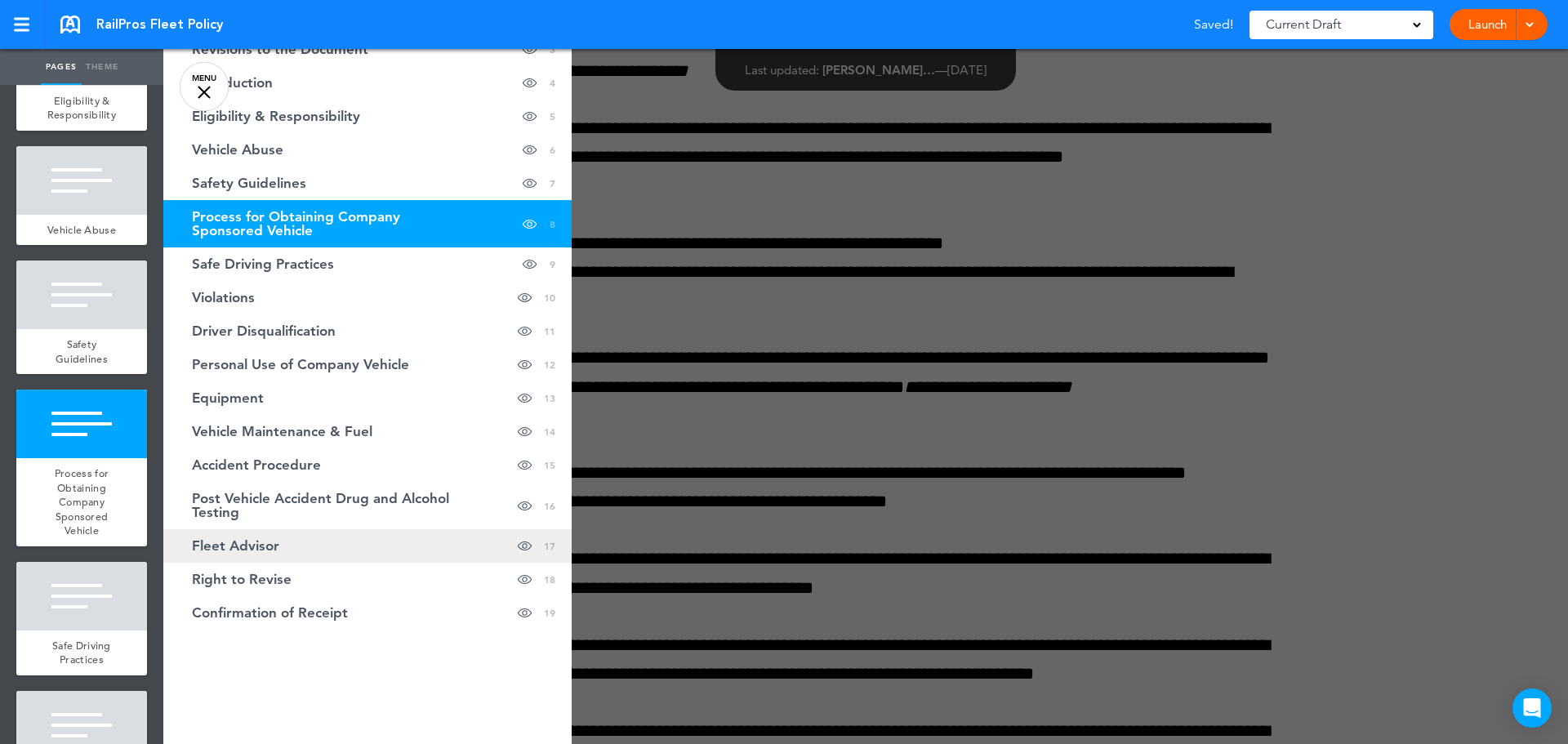
scroll to position [0, 0]
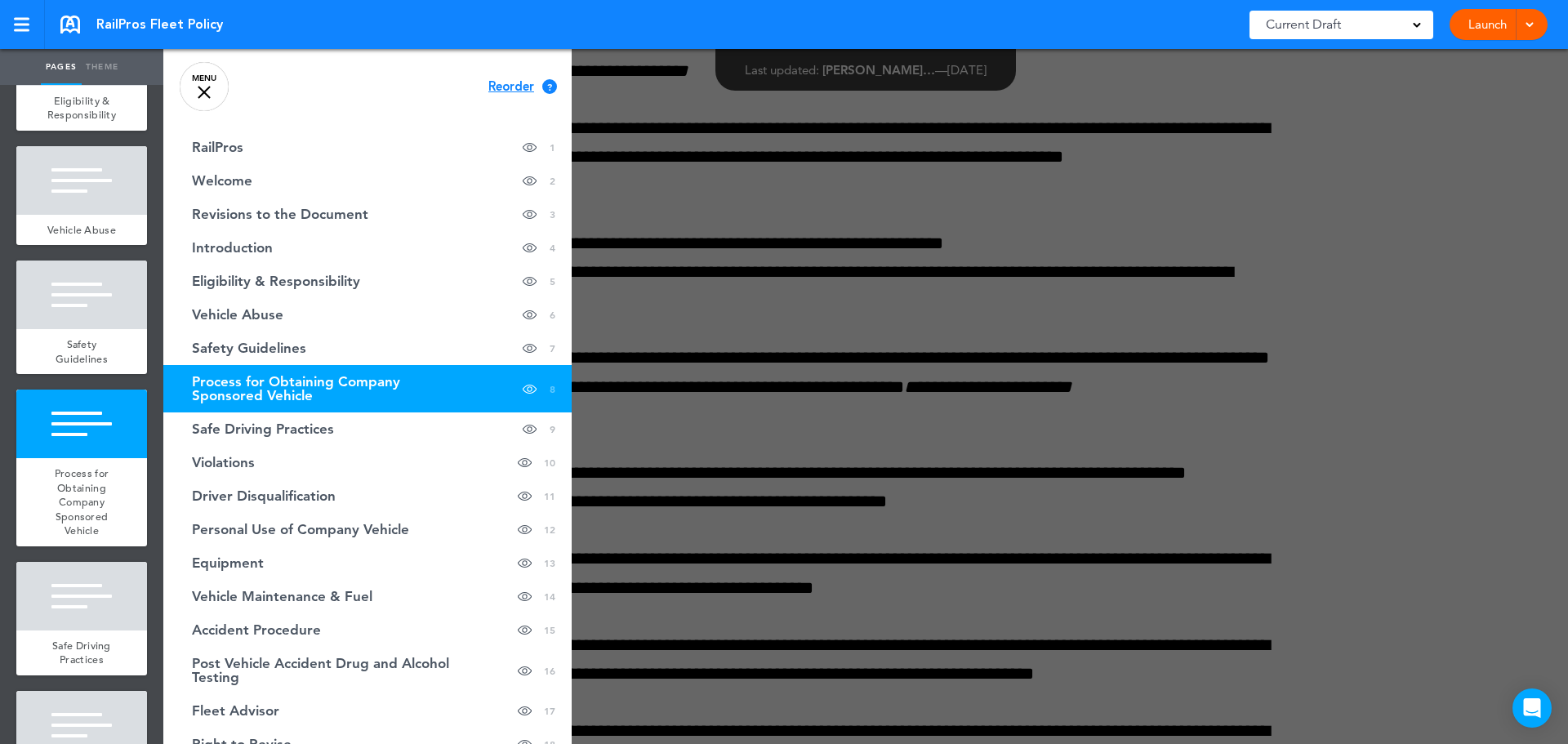
click at [200, 83] on link "MENU" at bounding box center [204, 87] width 49 height 49
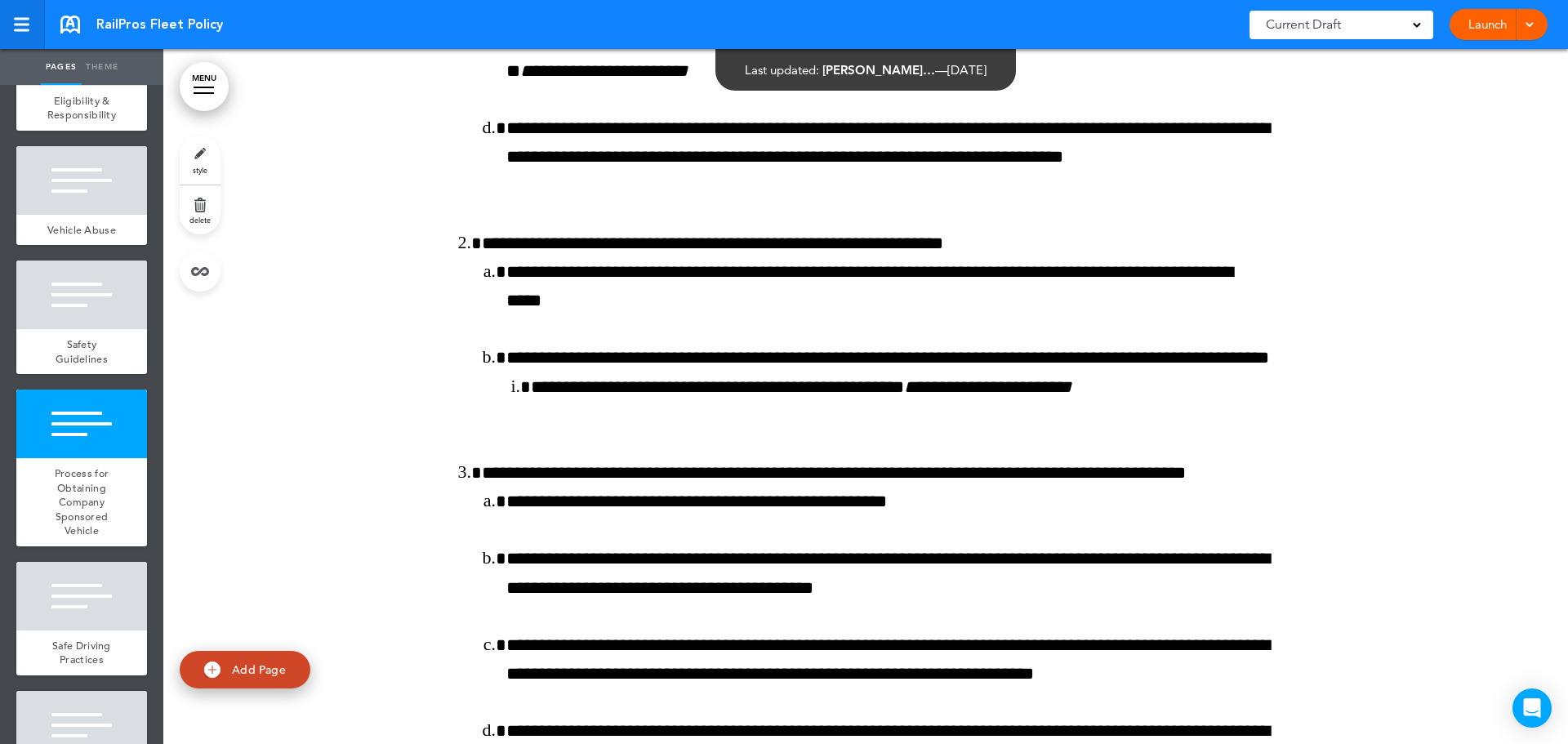
click at [25, 30] on div at bounding box center [22, 30] width 15 height 3
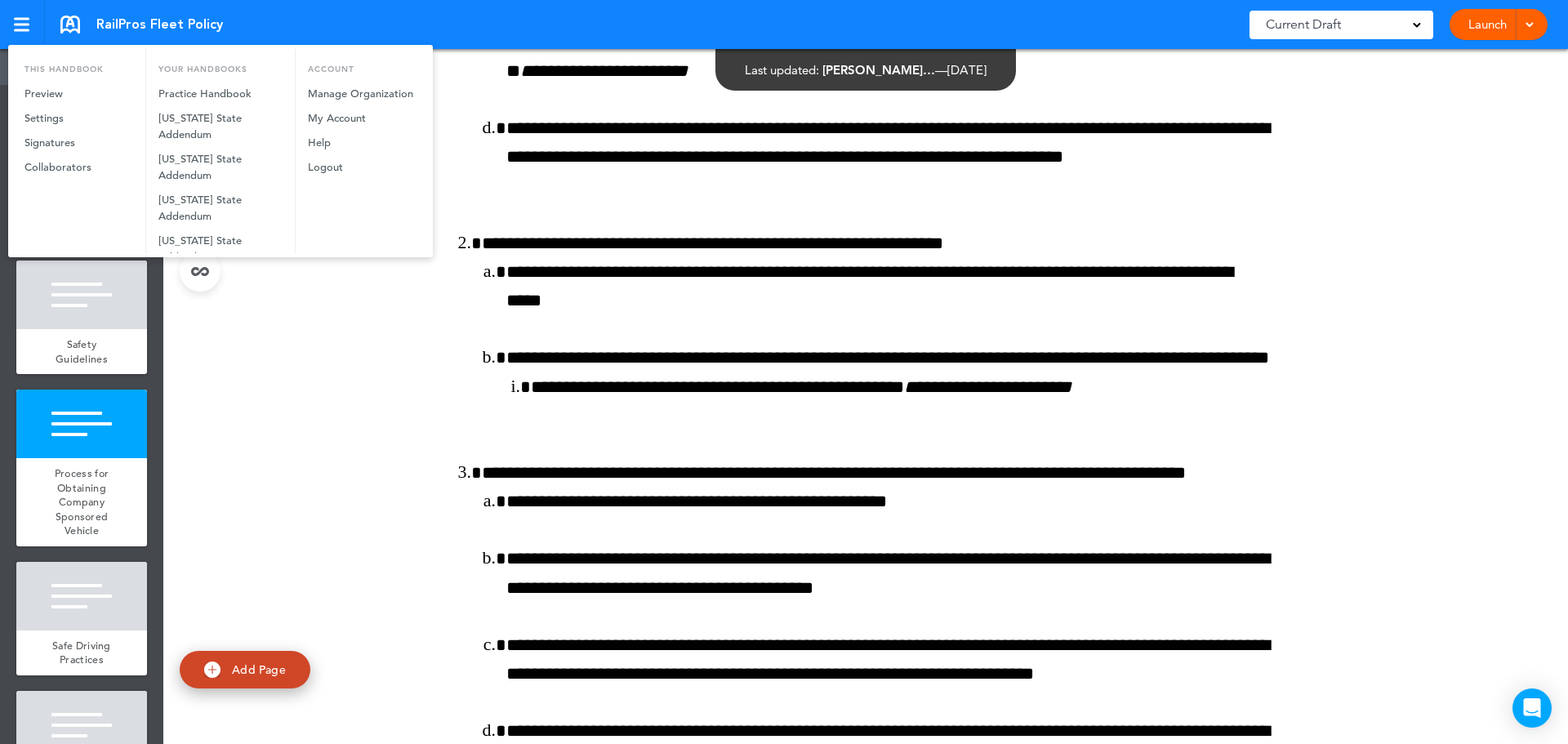
click at [338, 342] on div at bounding box center [784, 372] width 1568 height 744
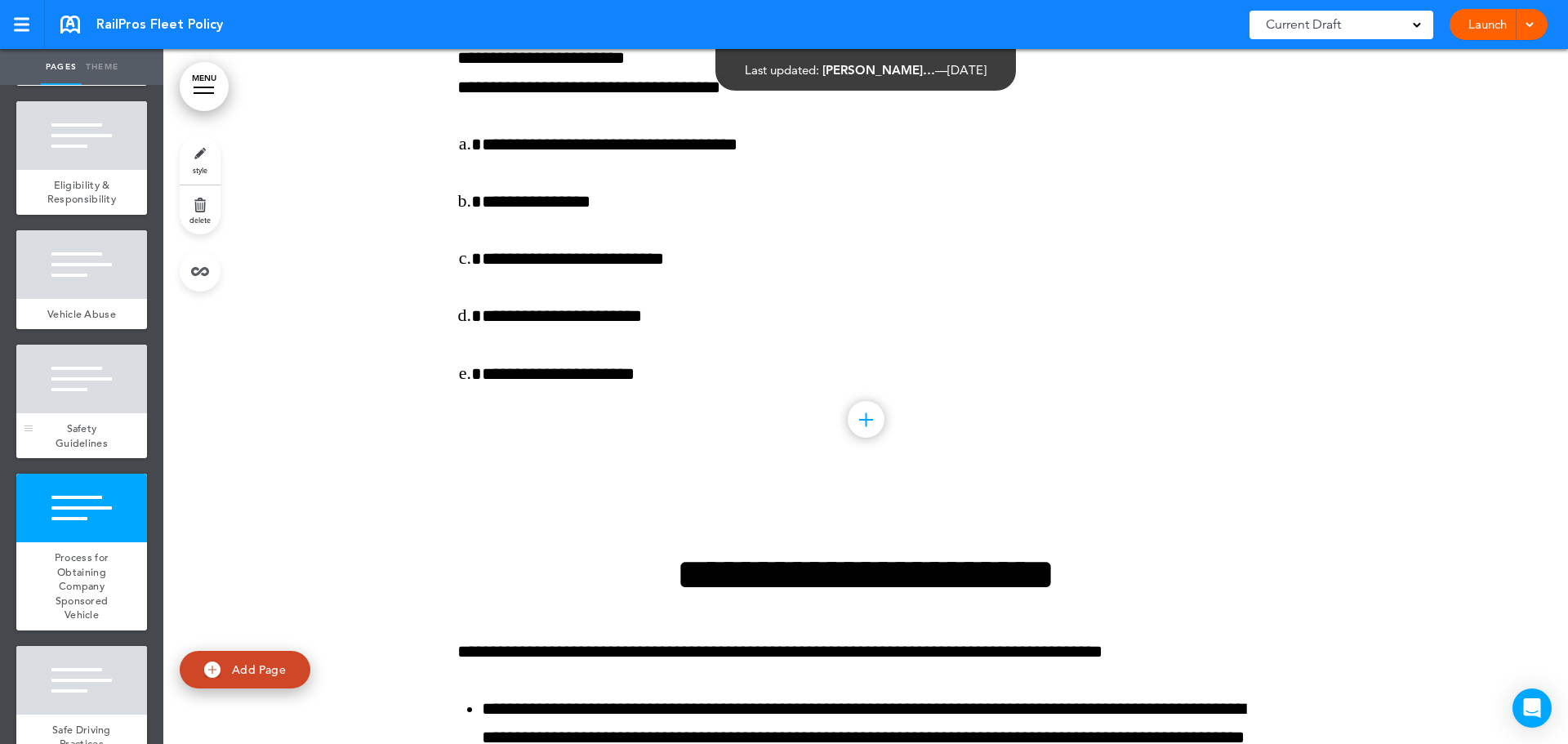
scroll to position [491, 0]
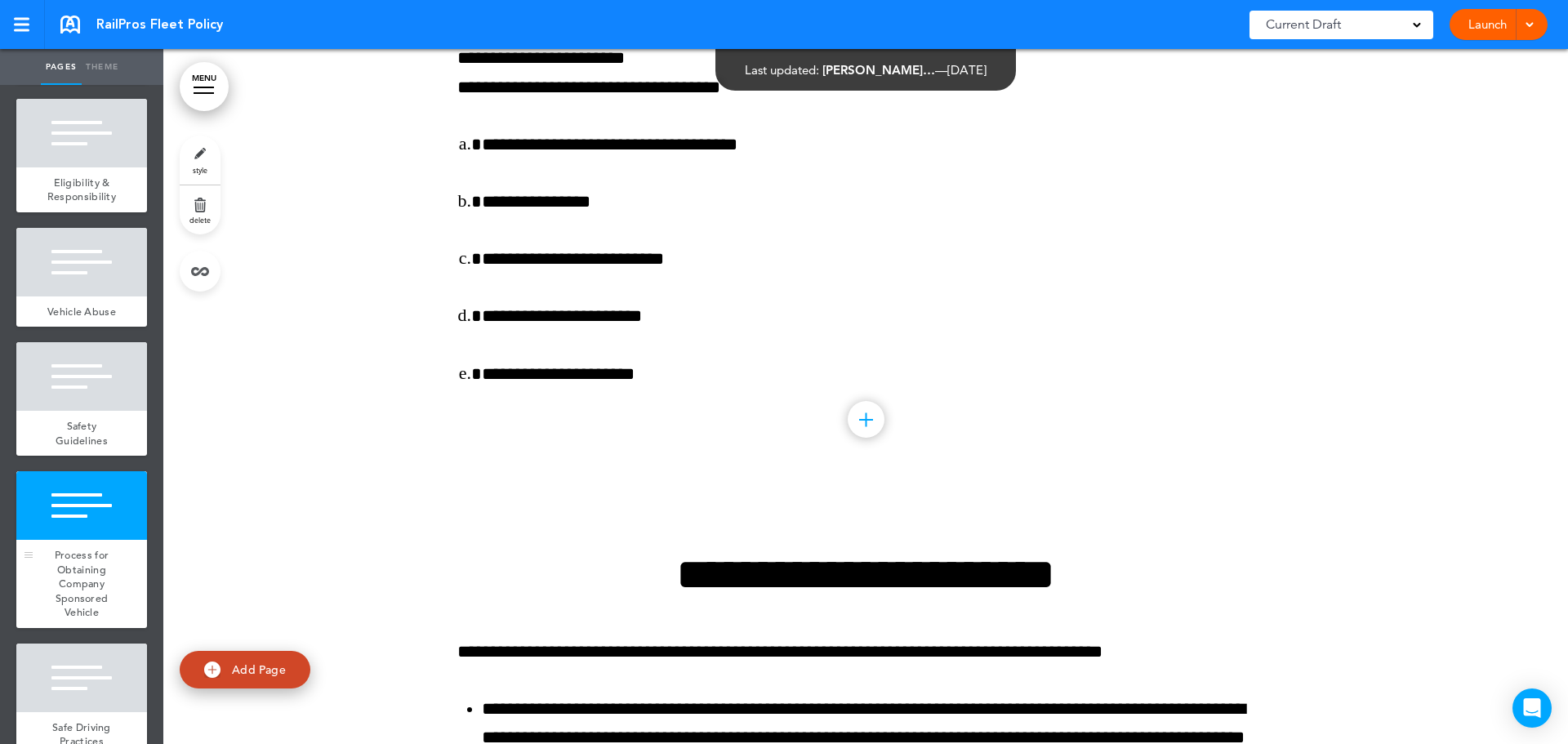
click at [96, 503] on div at bounding box center [81, 506] width 131 height 69
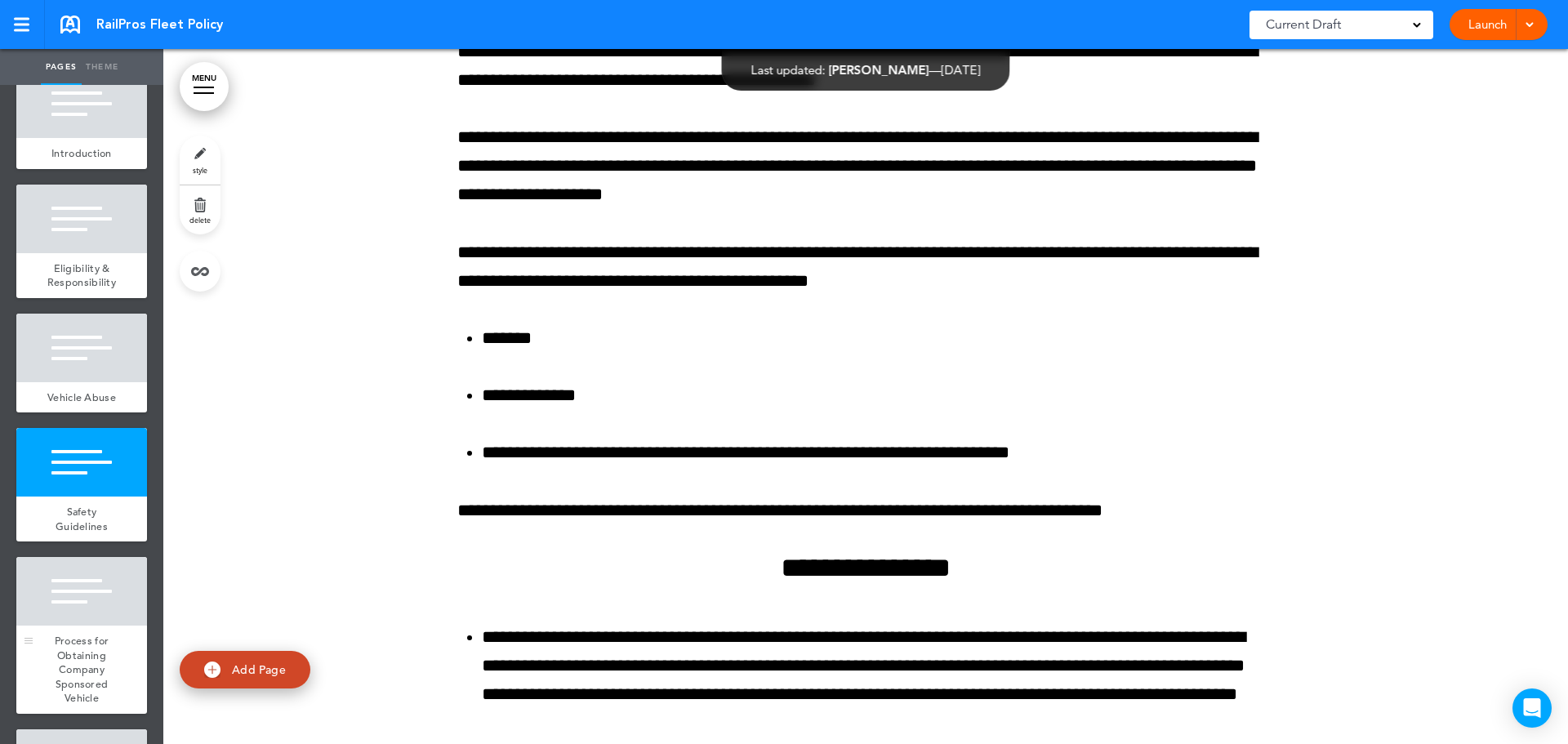
scroll to position [409, 0]
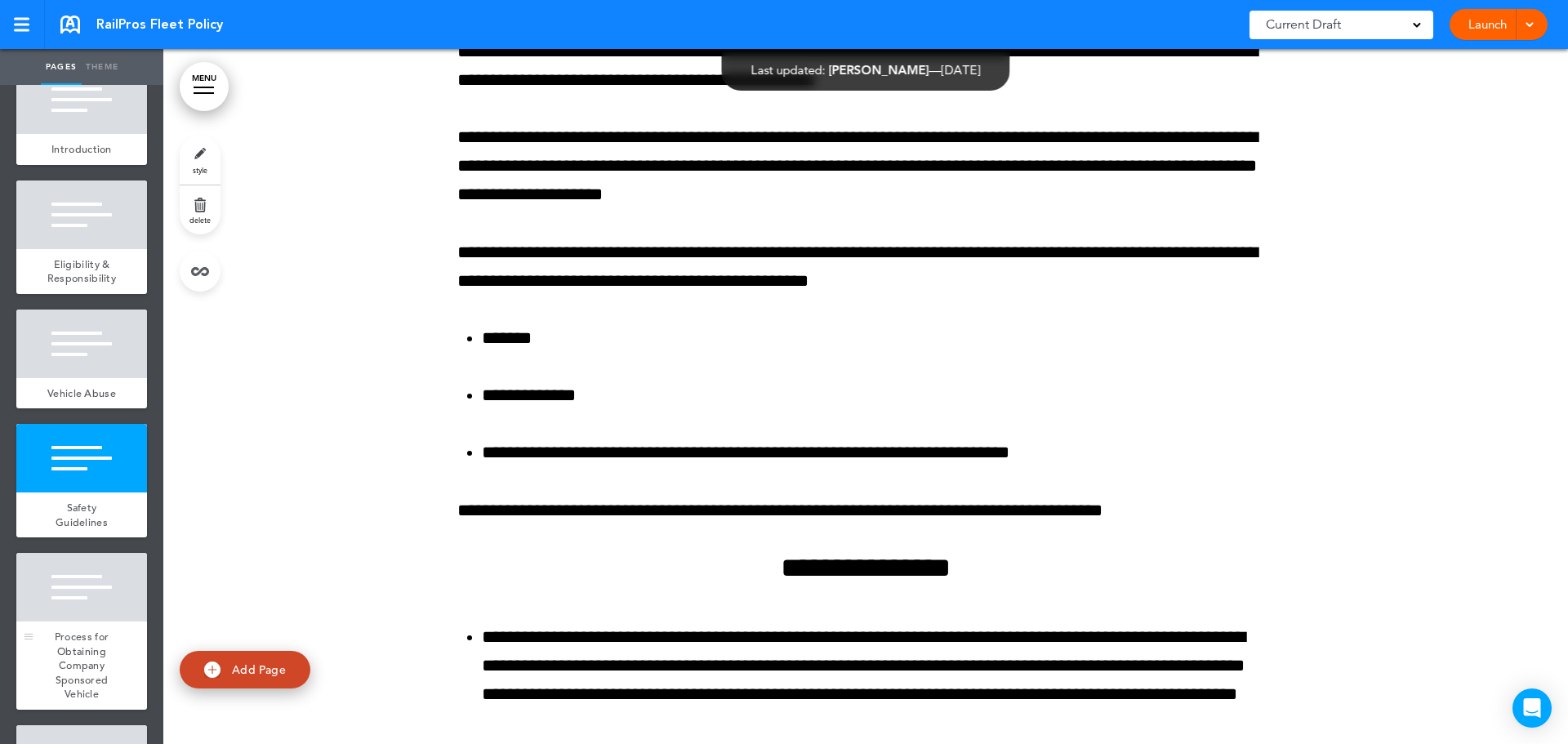
click at [83, 655] on span "Process for Obtaining Company Sponsored Vehicle" at bounding box center [81, 665] width 54 height 71
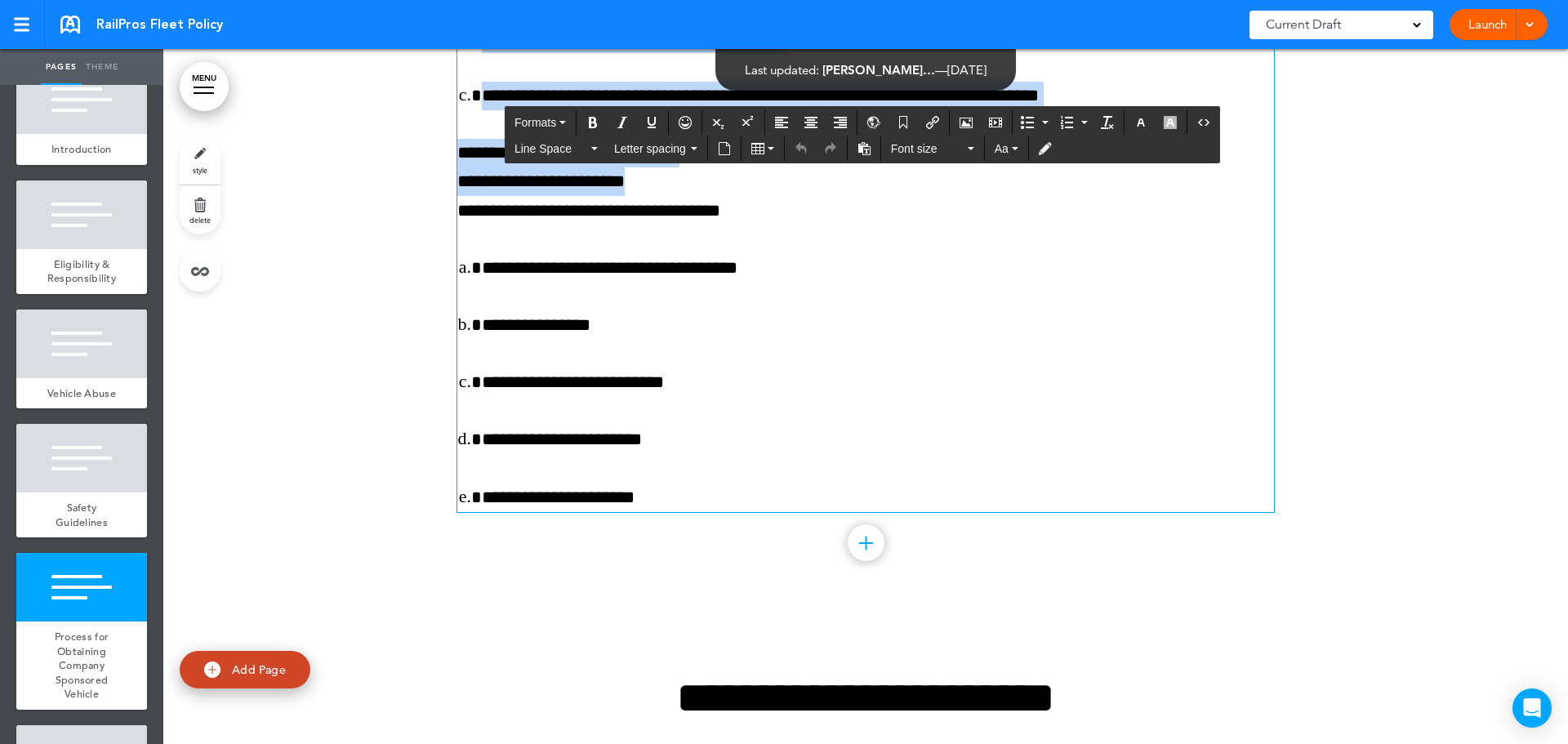
scroll to position [10160, 0]
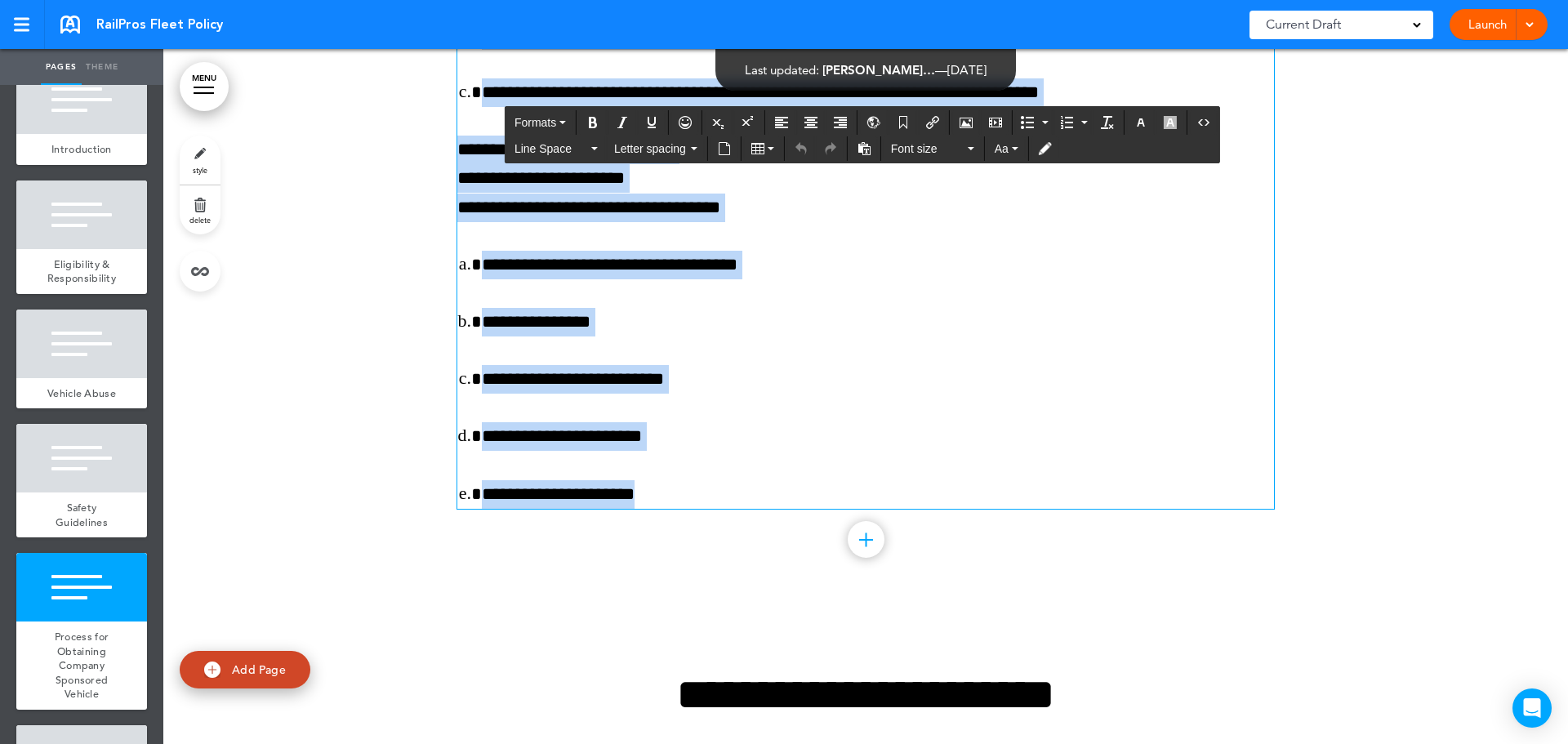
drag, startPoint x: 538, startPoint y: 129, endPoint x: 924, endPoint y: 524, distance: 552.3
copy div "**********"
click at [881, 329] on ol "**********" at bounding box center [866, 380] width 817 height 258
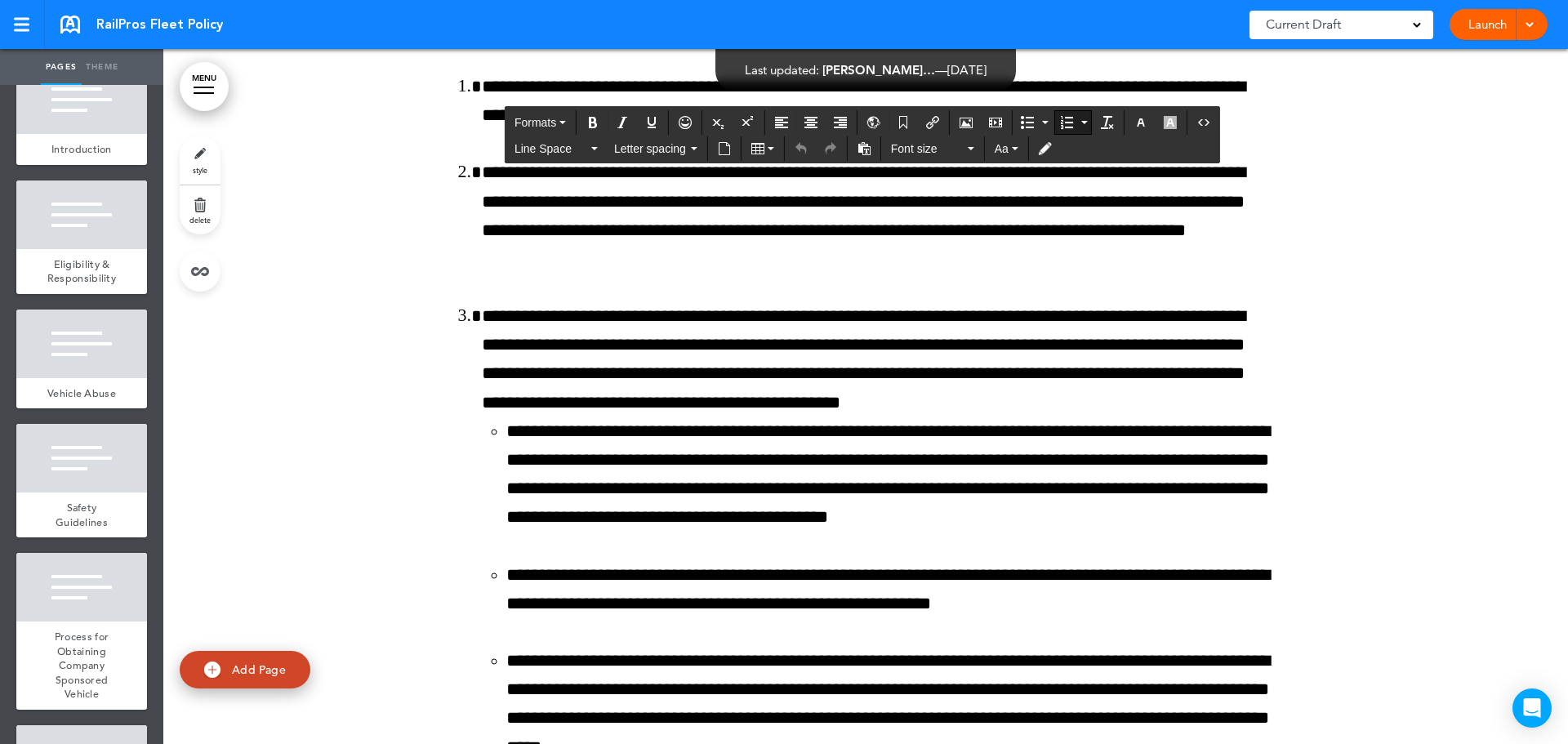
scroll to position [13264, 0]
